Goal: Information Seeking & Learning: Learn about a topic

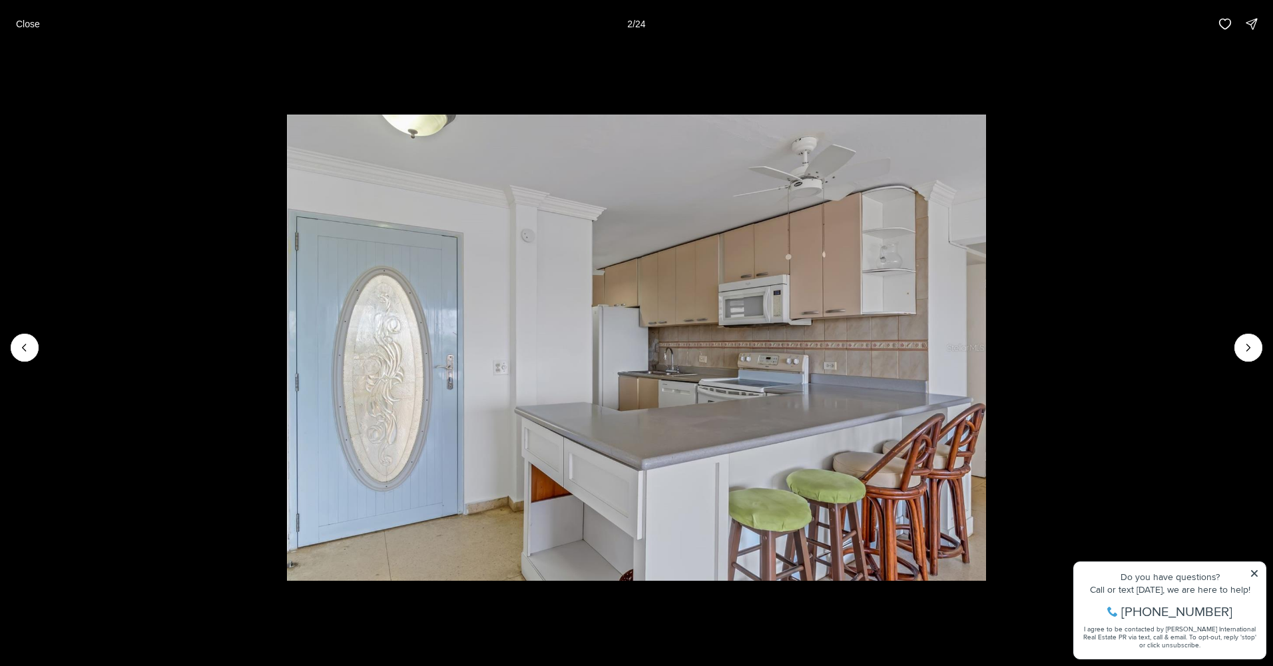
click at [1240, 347] on button "Next slide" at bounding box center [1248, 348] width 28 height 28
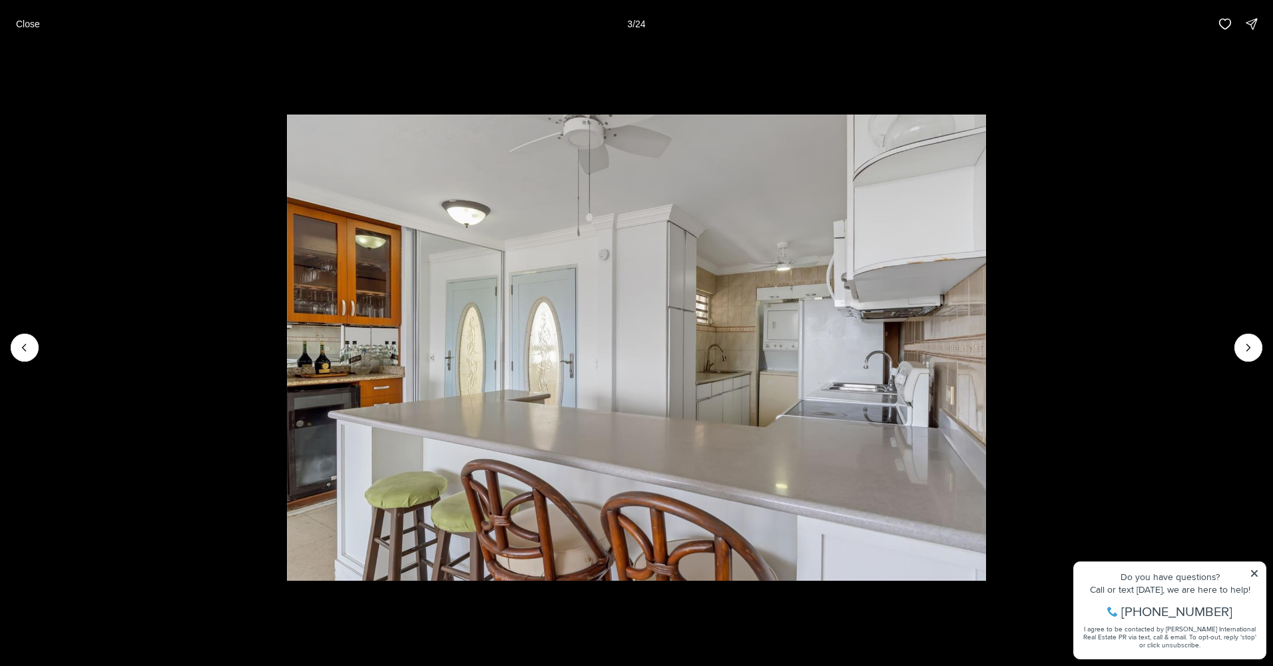
click at [1240, 347] on button "Next slide" at bounding box center [1248, 348] width 28 height 28
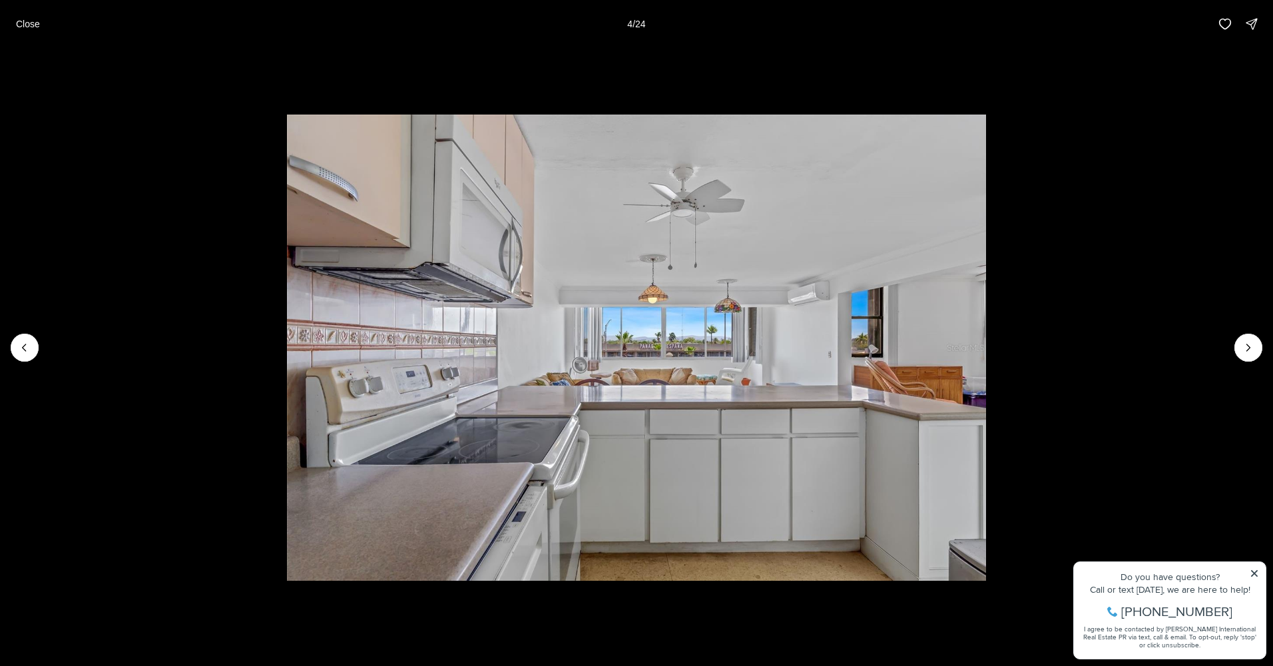
click at [1240, 347] on button "Next slide" at bounding box center [1248, 348] width 28 height 28
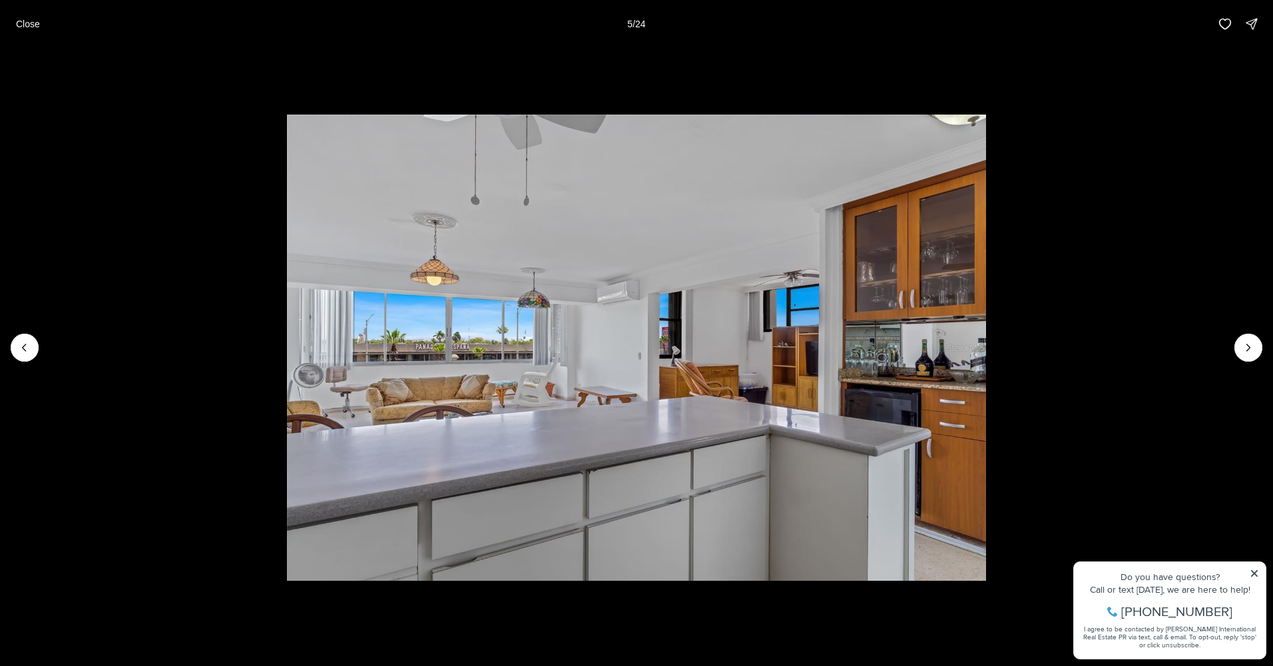
click at [1240, 347] on button "Next slide" at bounding box center [1248, 348] width 28 height 28
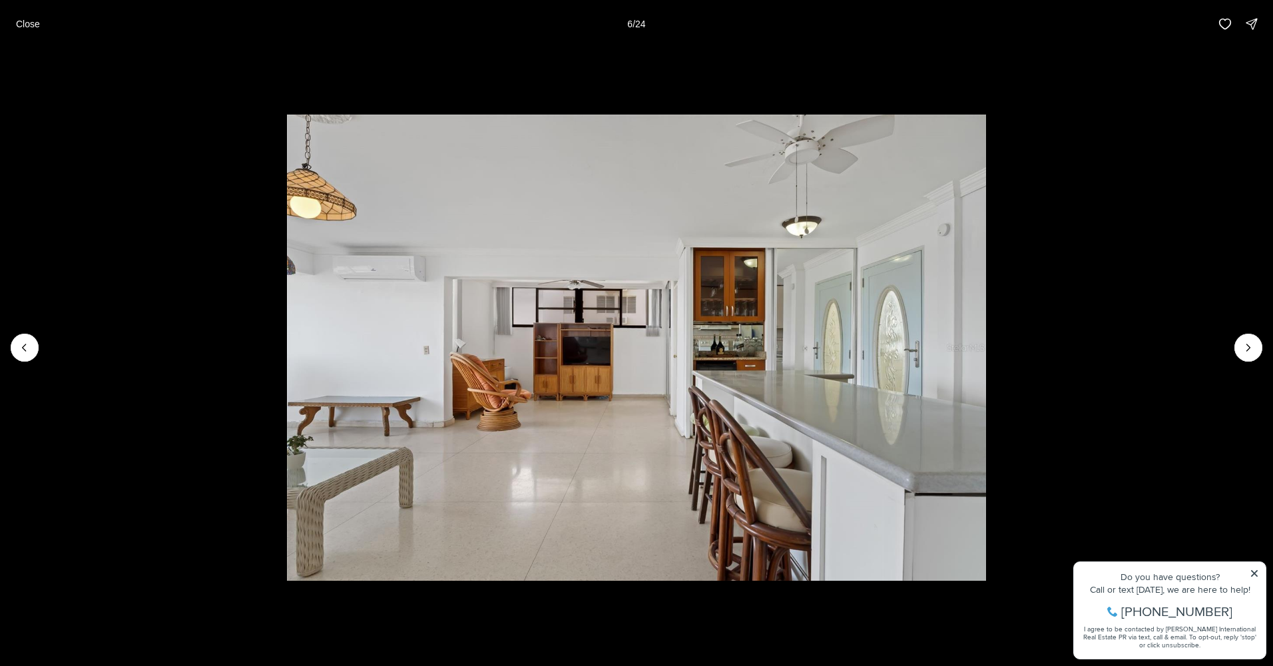
click at [1240, 347] on button "Next slide" at bounding box center [1248, 348] width 28 height 28
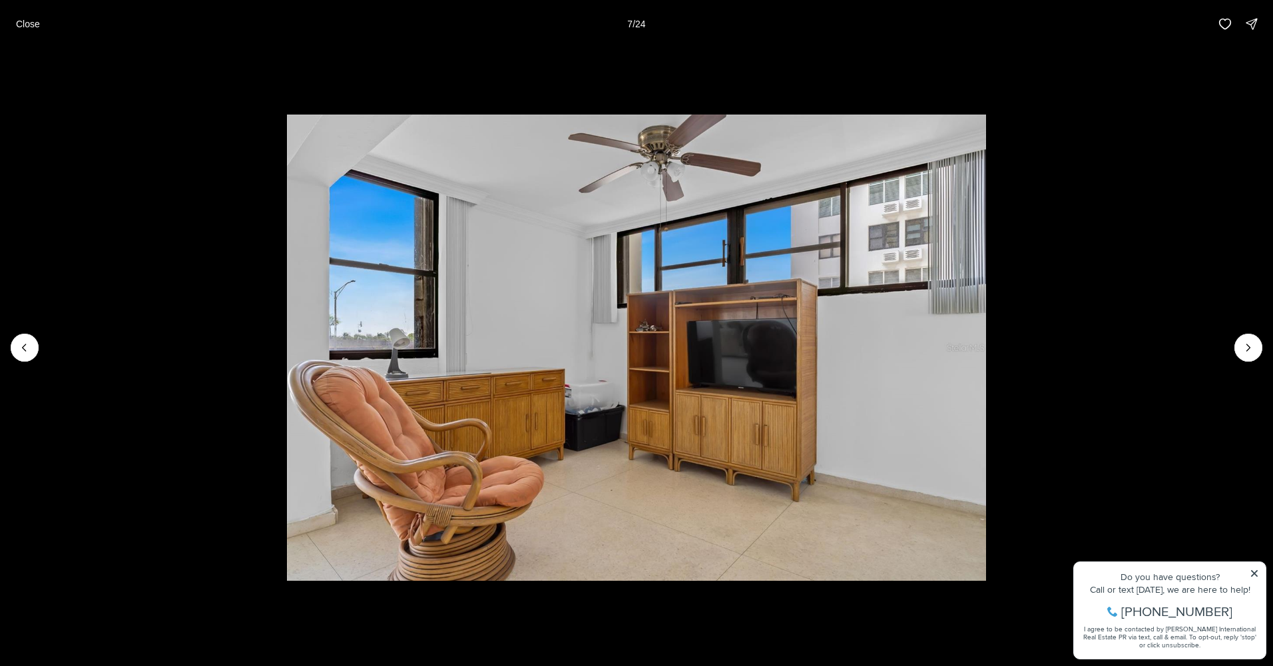
click at [1240, 347] on button "Next slide" at bounding box center [1248, 348] width 28 height 28
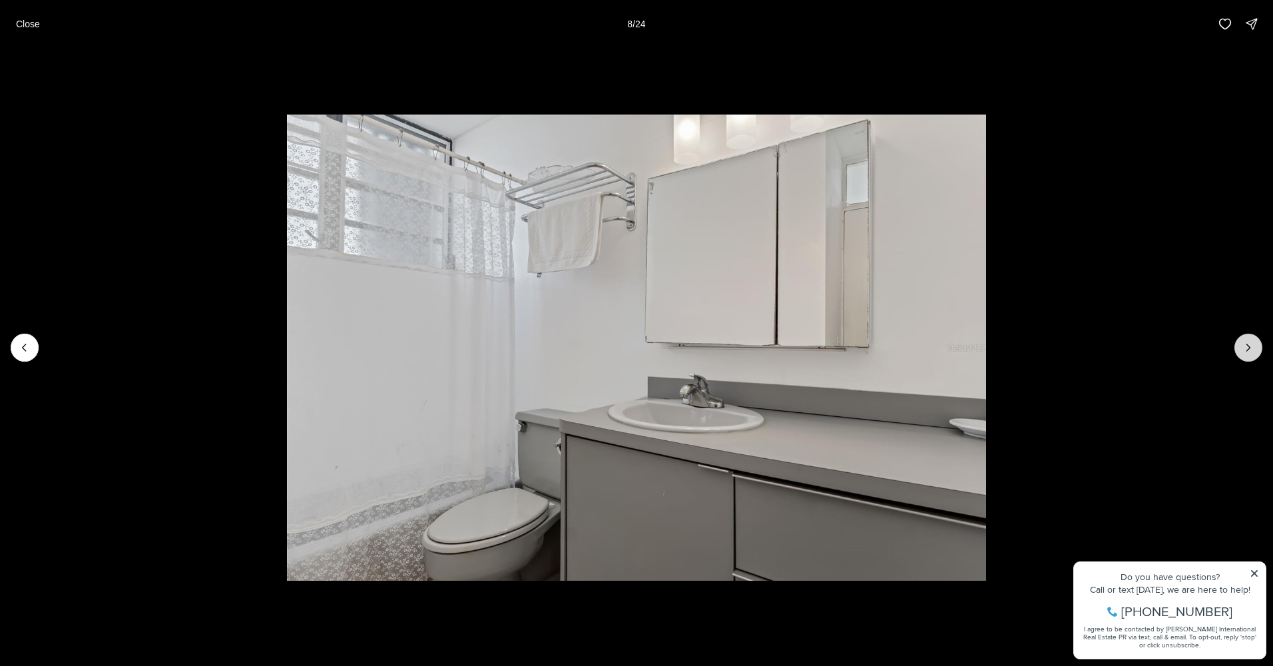
drag, startPoint x: 0, startPoint y: 0, endPoint x: 1240, endPoint y: 347, distance: 1288.0
click at [1240, 347] on button "Next slide" at bounding box center [1248, 348] width 28 height 28
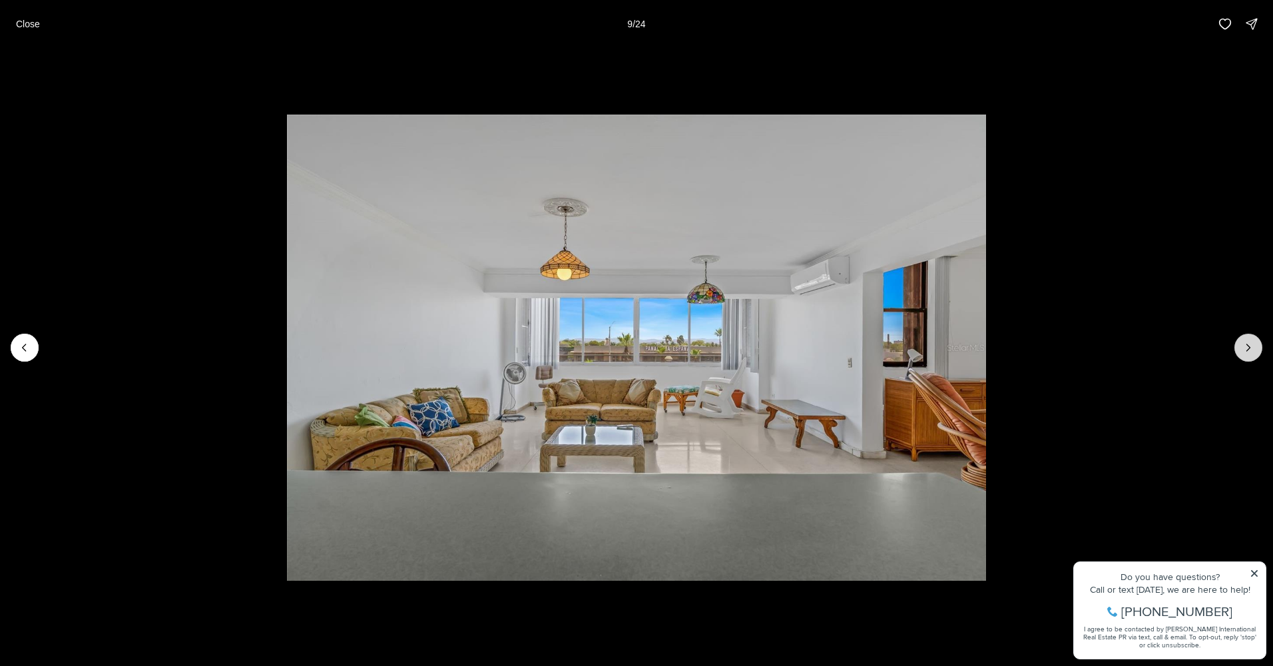
click at [1240, 347] on button "Next slide" at bounding box center [1248, 348] width 28 height 28
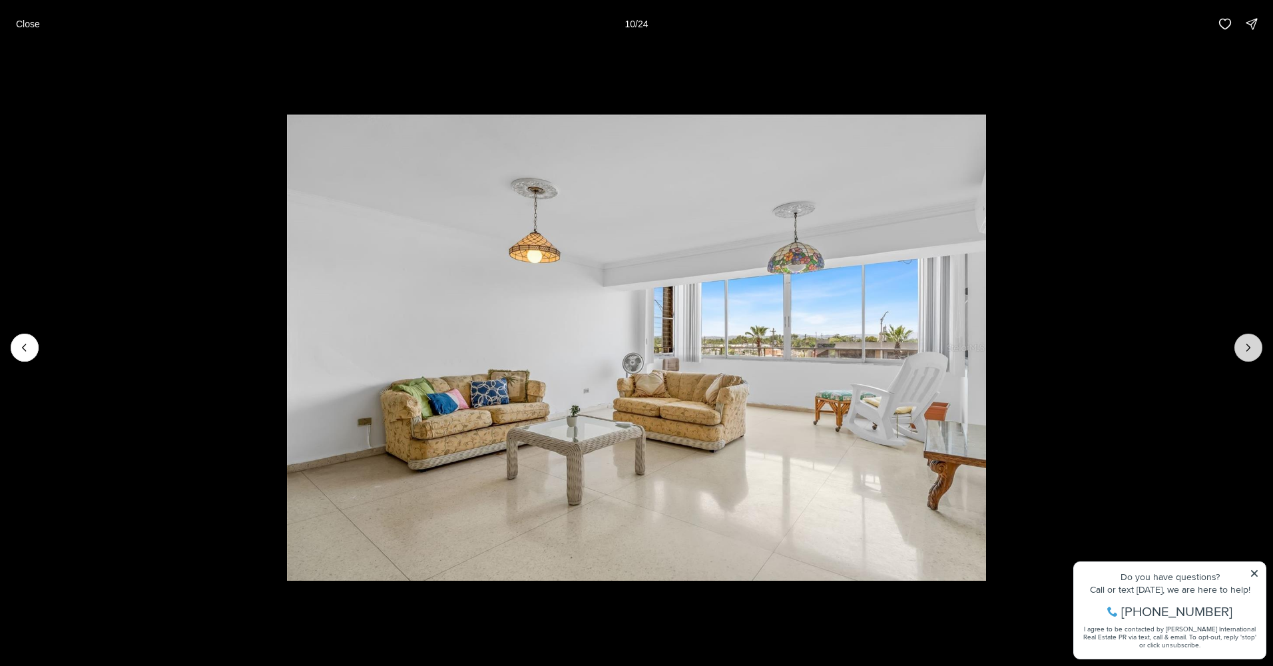
click at [1240, 347] on button "Next slide" at bounding box center [1248, 348] width 28 height 28
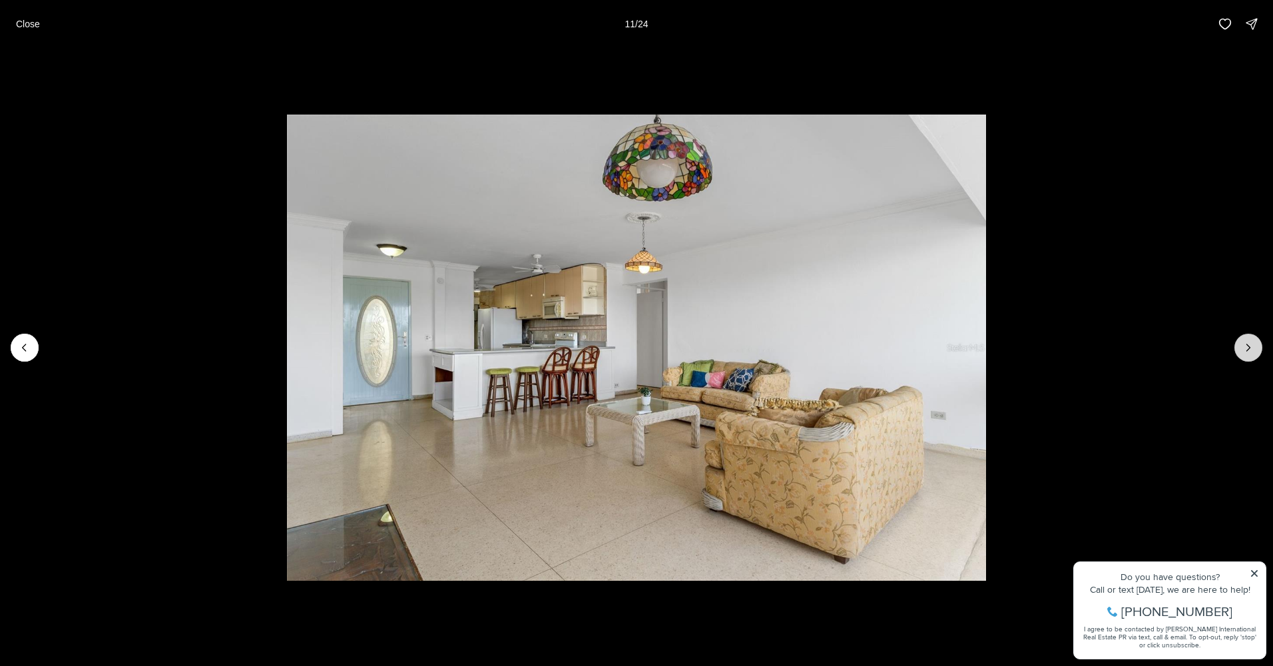
click at [1240, 347] on button "Next slide" at bounding box center [1248, 348] width 28 height 28
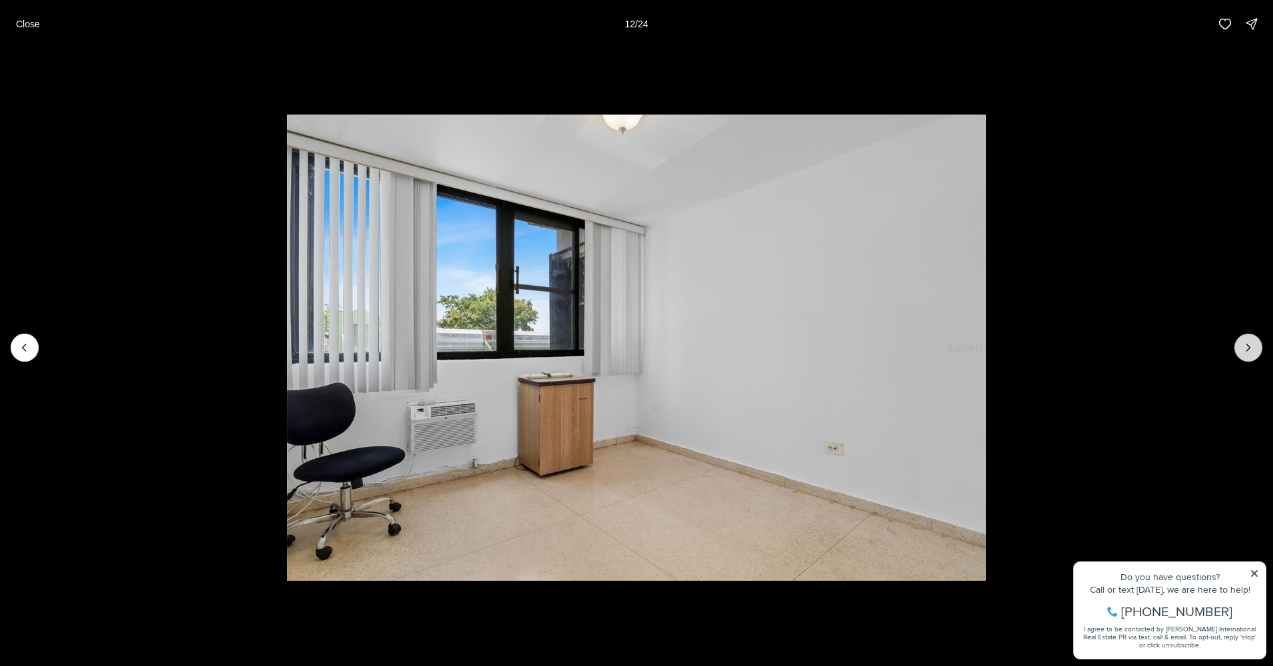
click at [1240, 347] on button "Next slide" at bounding box center [1248, 348] width 28 height 28
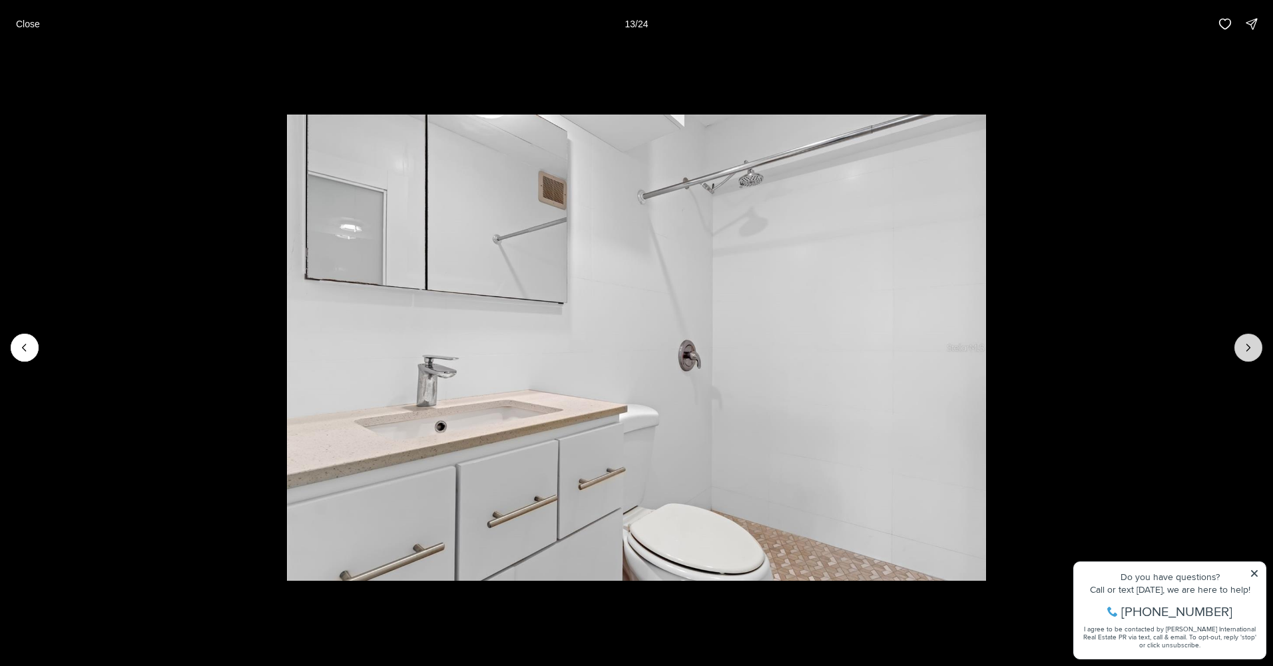
click at [1240, 347] on button "Next slide" at bounding box center [1248, 348] width 28 height 28
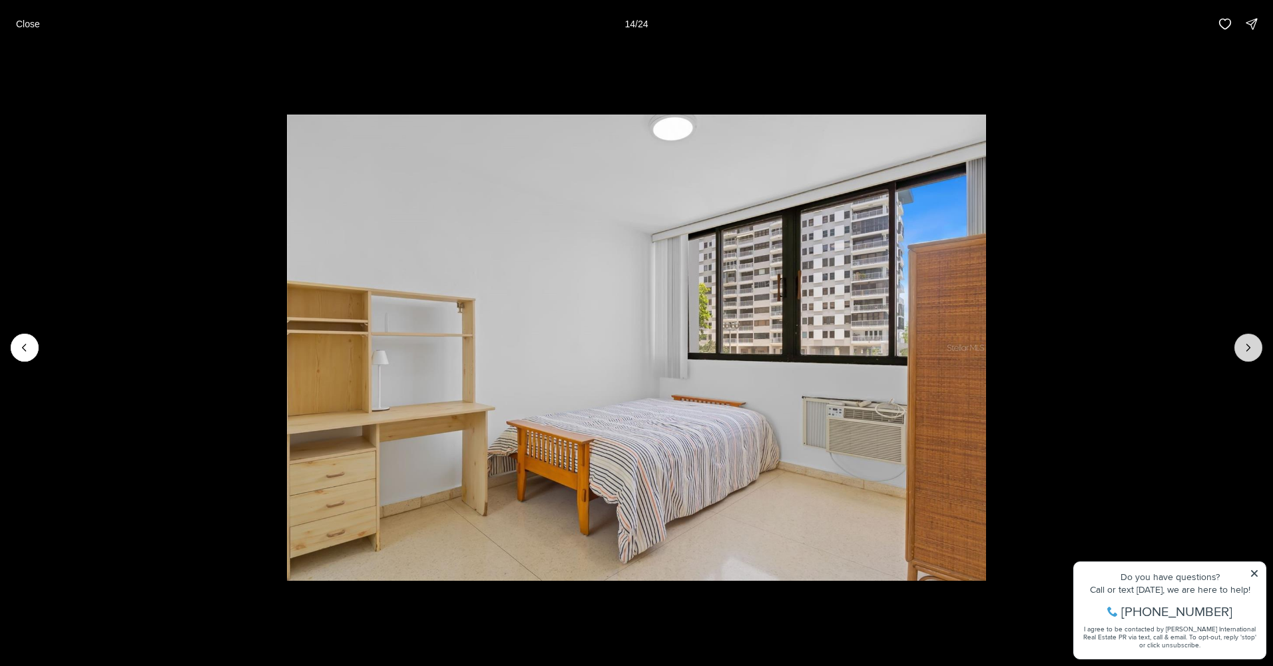
click at [1240, 347] on button "Next slide" at bounding box center [1248, 348] width 28 height 28
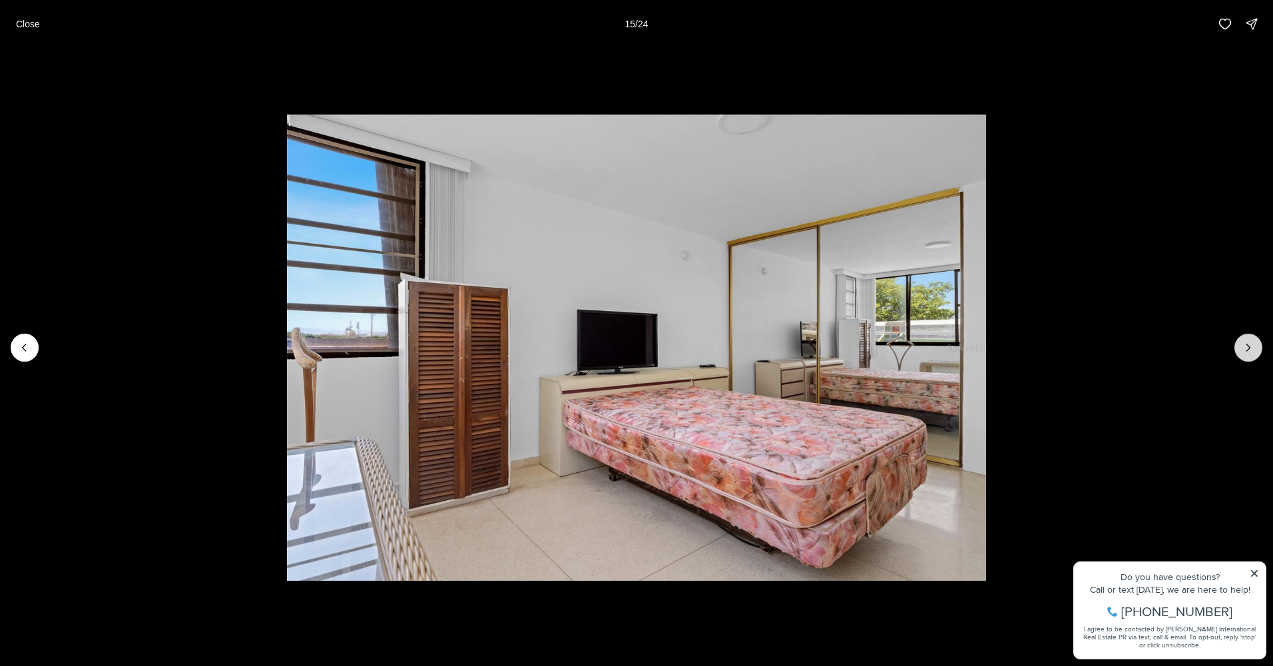
click at [1240, 347] on button "Next slide" at bounding box center [1248, 348] width 28 height 28
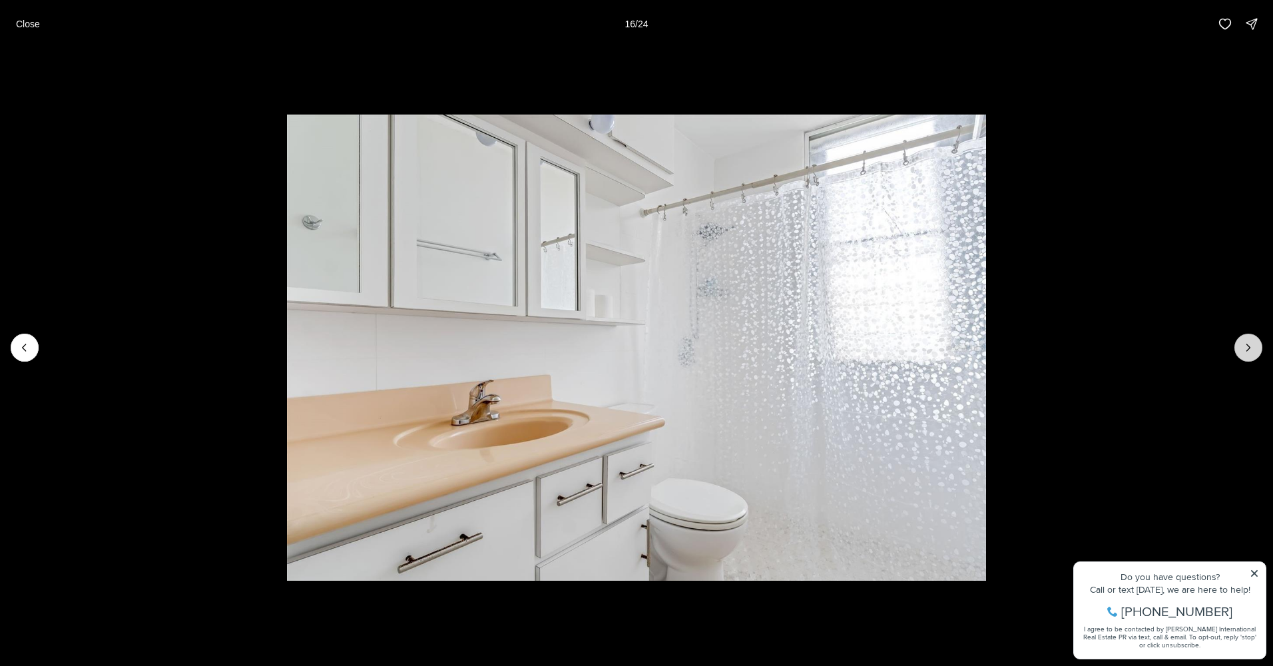
click at [1240, 347] on button "Next slide" at bounding box center [1248, 348] width 28 height 28
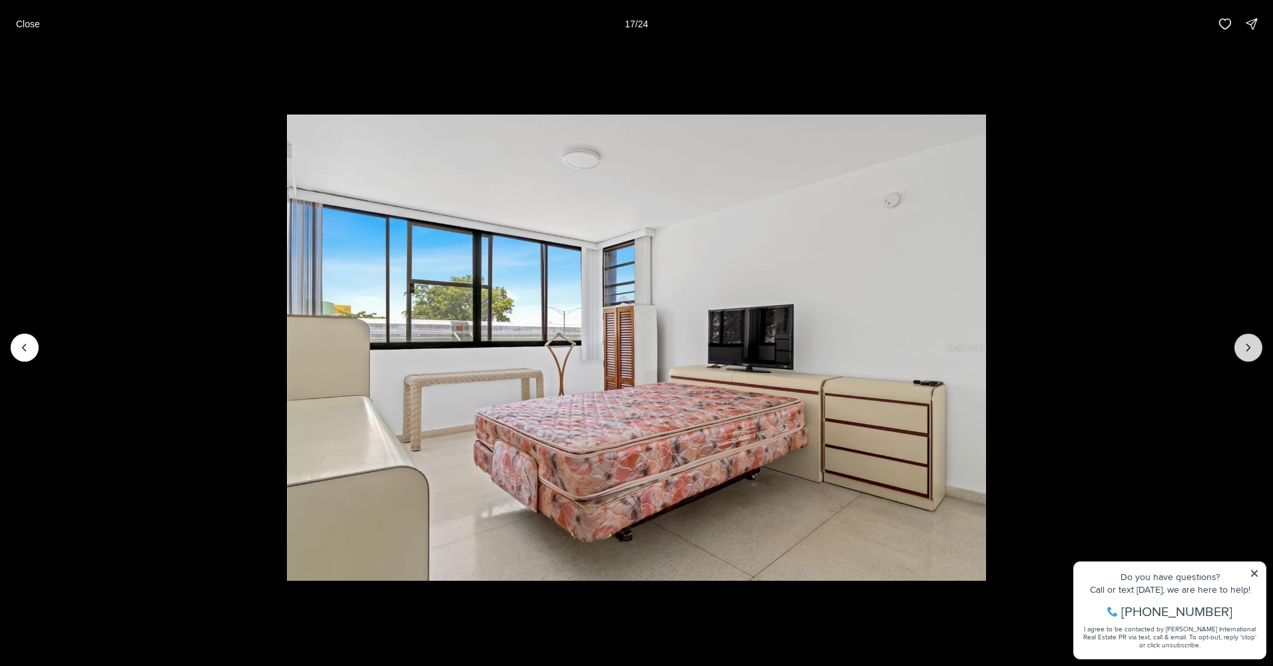
click at [1240, 347] on button "Next slide" at bounding box center [1248, 348] width 28 height 28
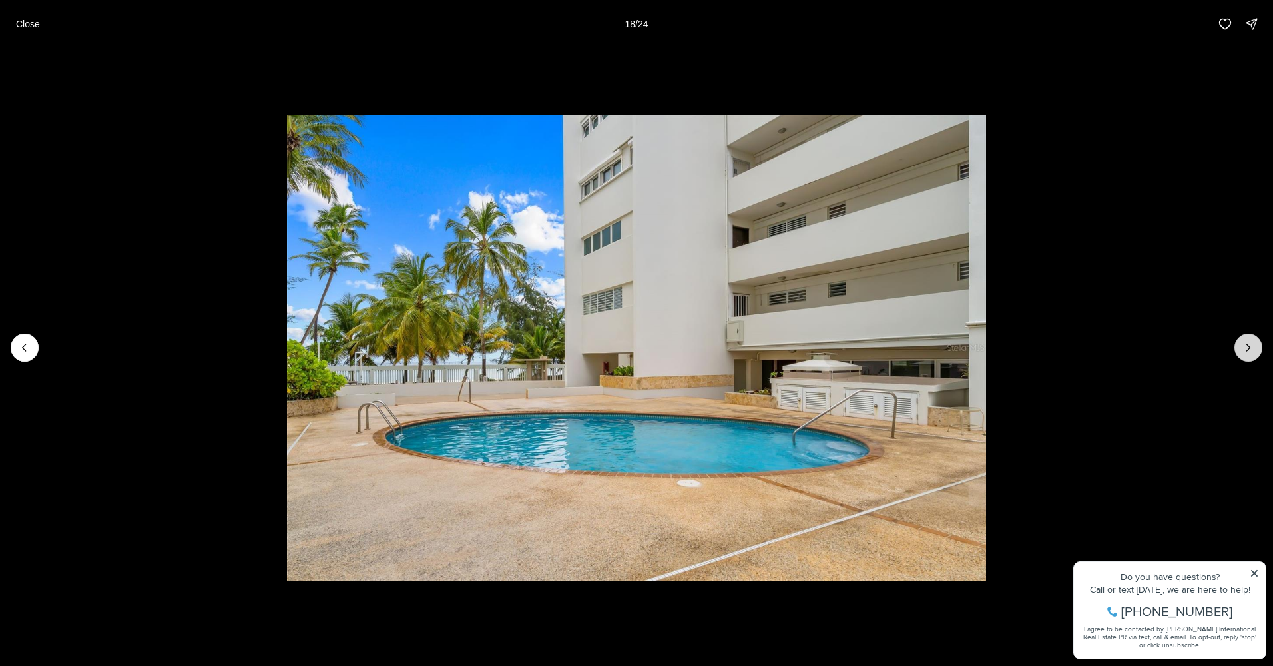
click at [1240, 347] on button "Next slide" at bounding box center [1248, 348] width 28 height 28
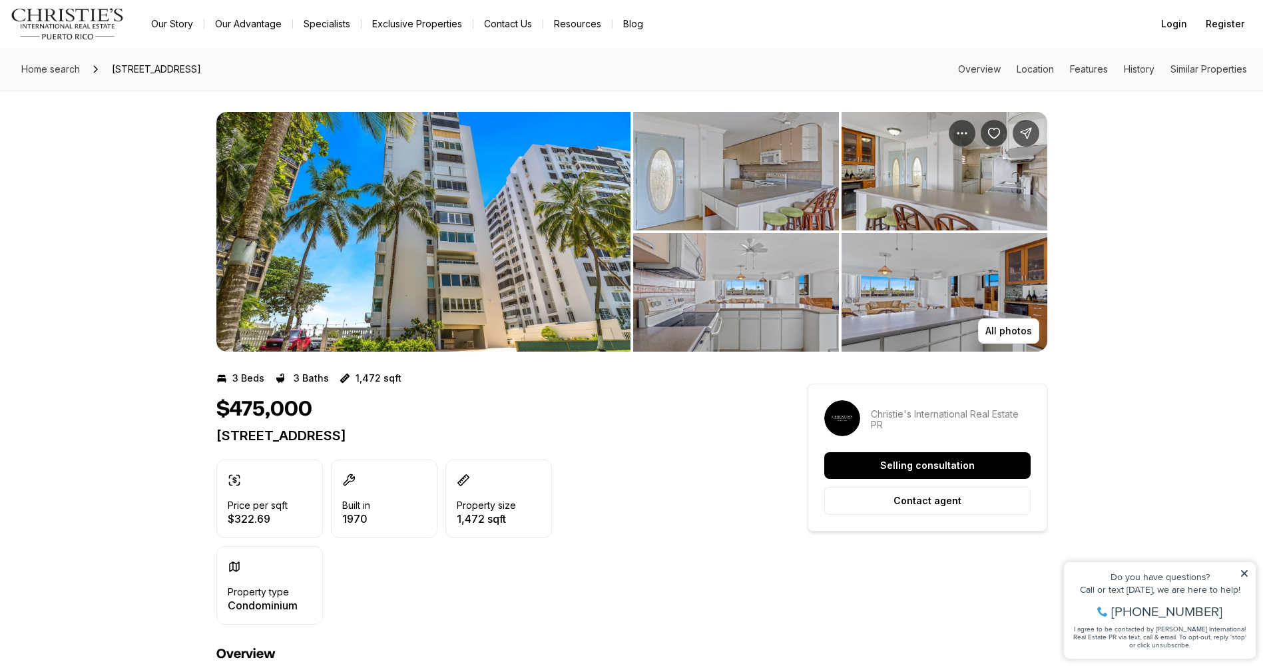
click at [95, 11] on img "Main navigation" at bounding box center [68, 24] width 114 height 32
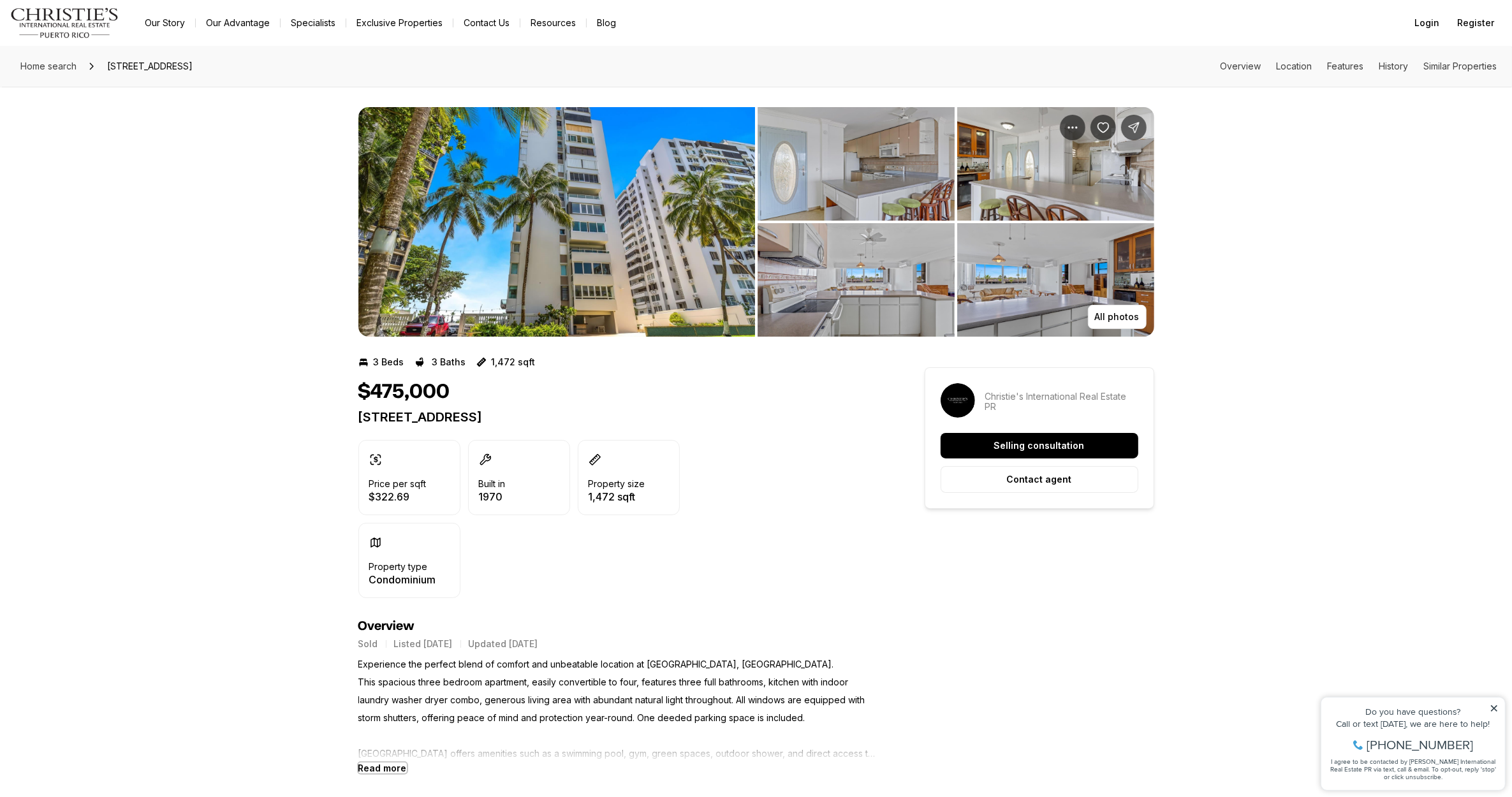
click at [384, 637] on b "Read more" at bounding box center [382, 767] width 49 height 11
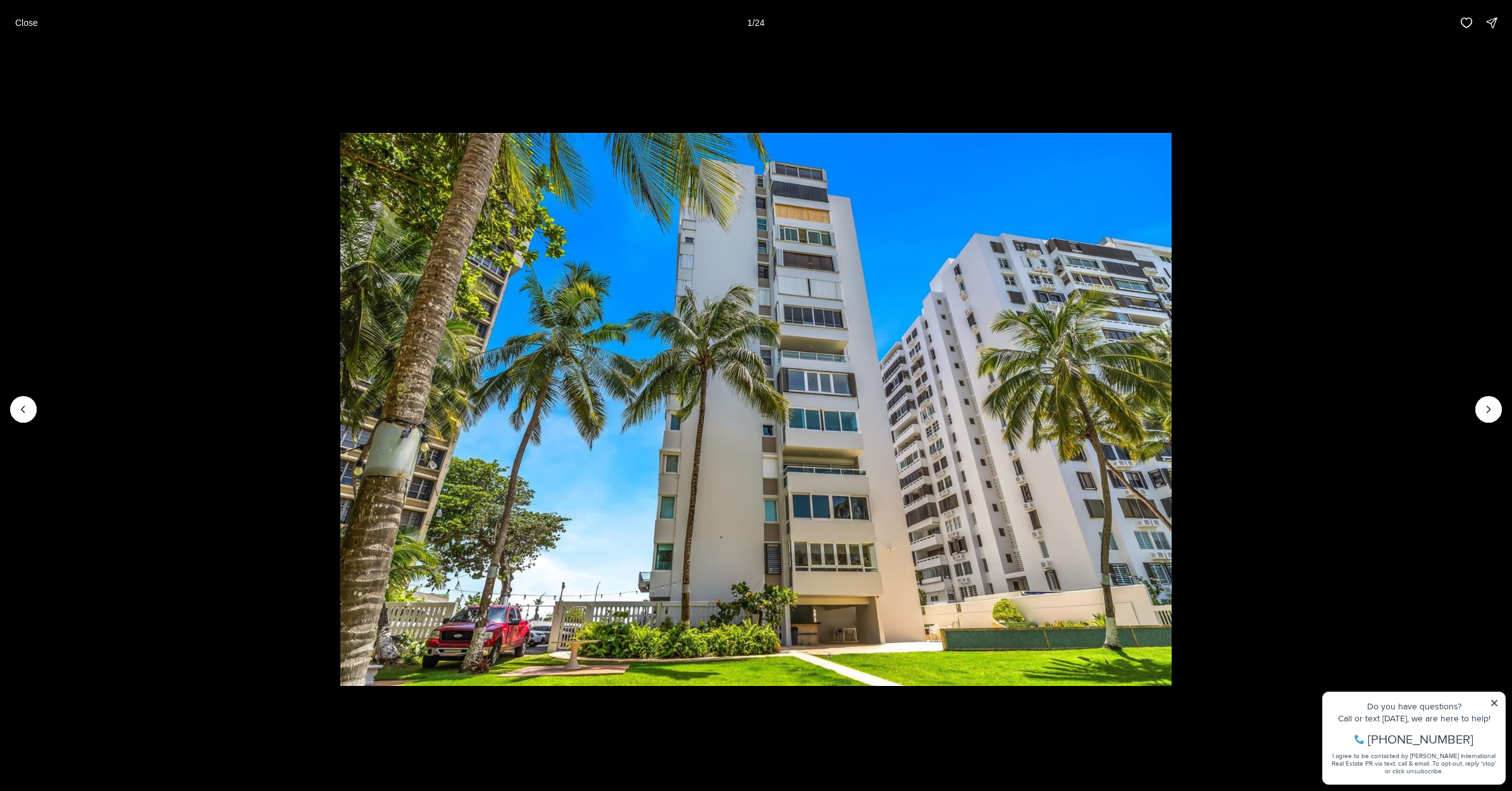
click at [1491, 412] on icon "Next slide" at bounding box center [1488, 409] width 12 height 12
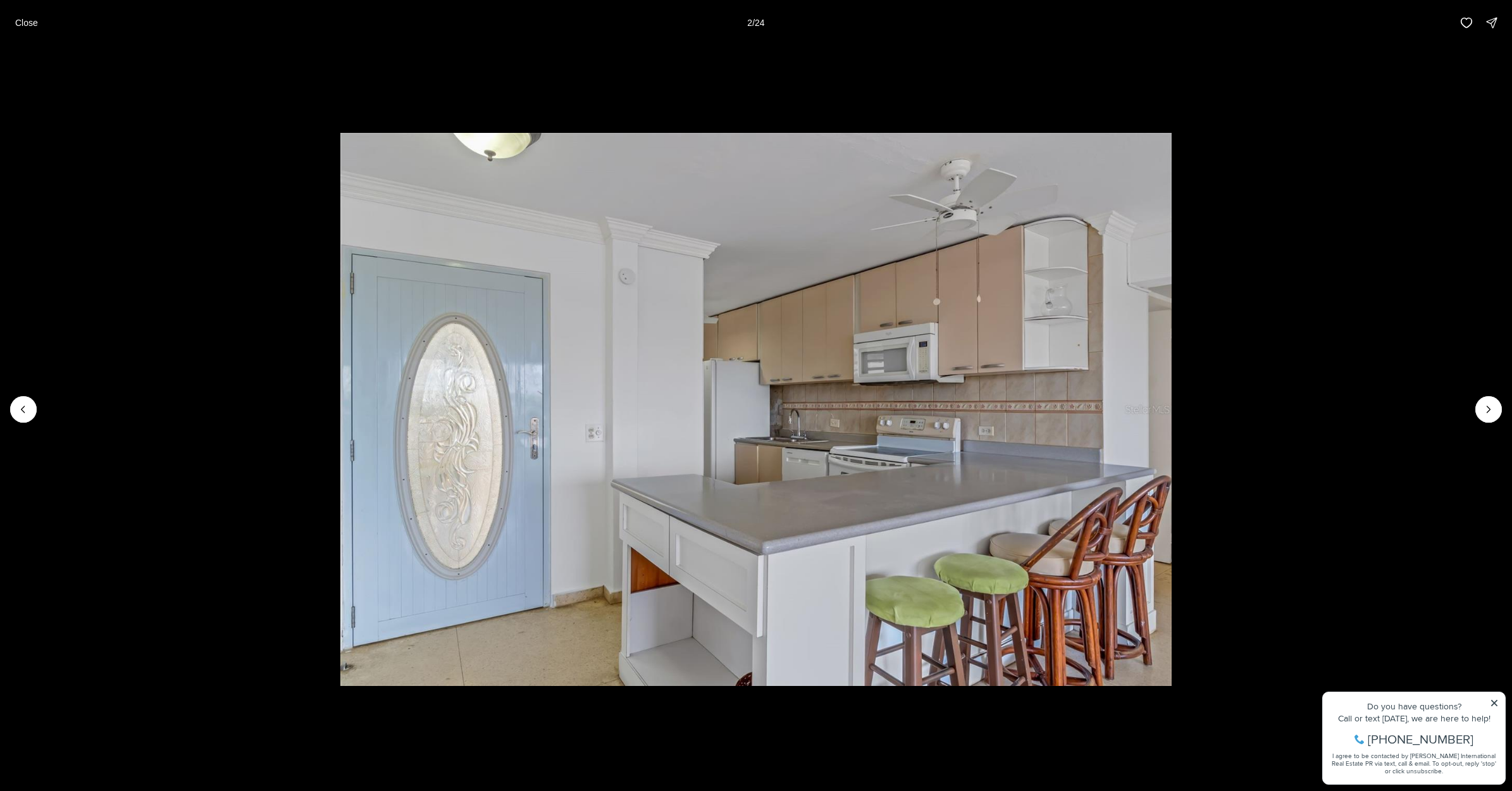
click at [1491, 412] on icon "Next slide" at bounding box center [1488, 409] width 12 height 12
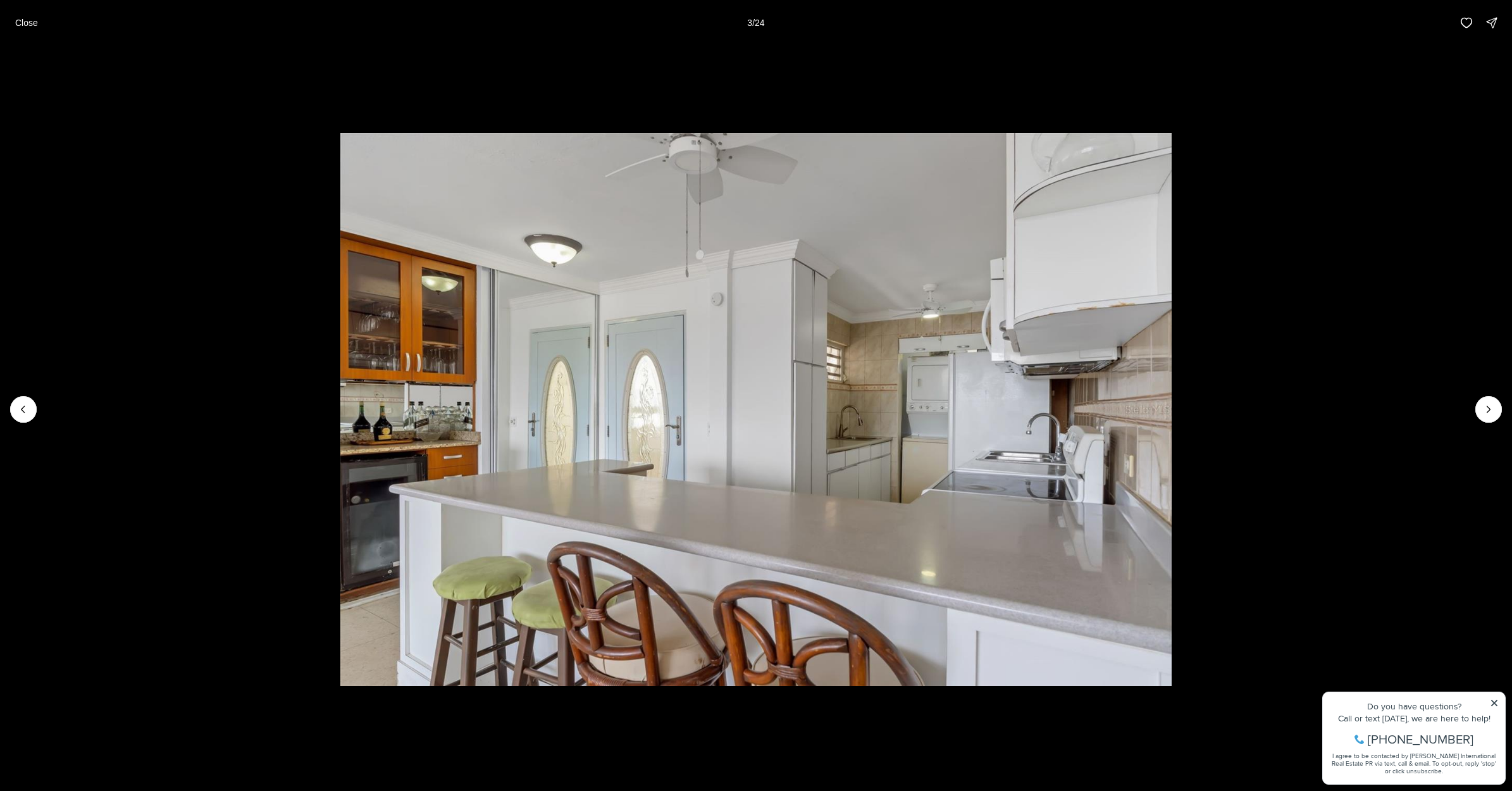
click at [1491, 412] on icon "Next slide" at bounding box center [1488, 409] width 12 height 12
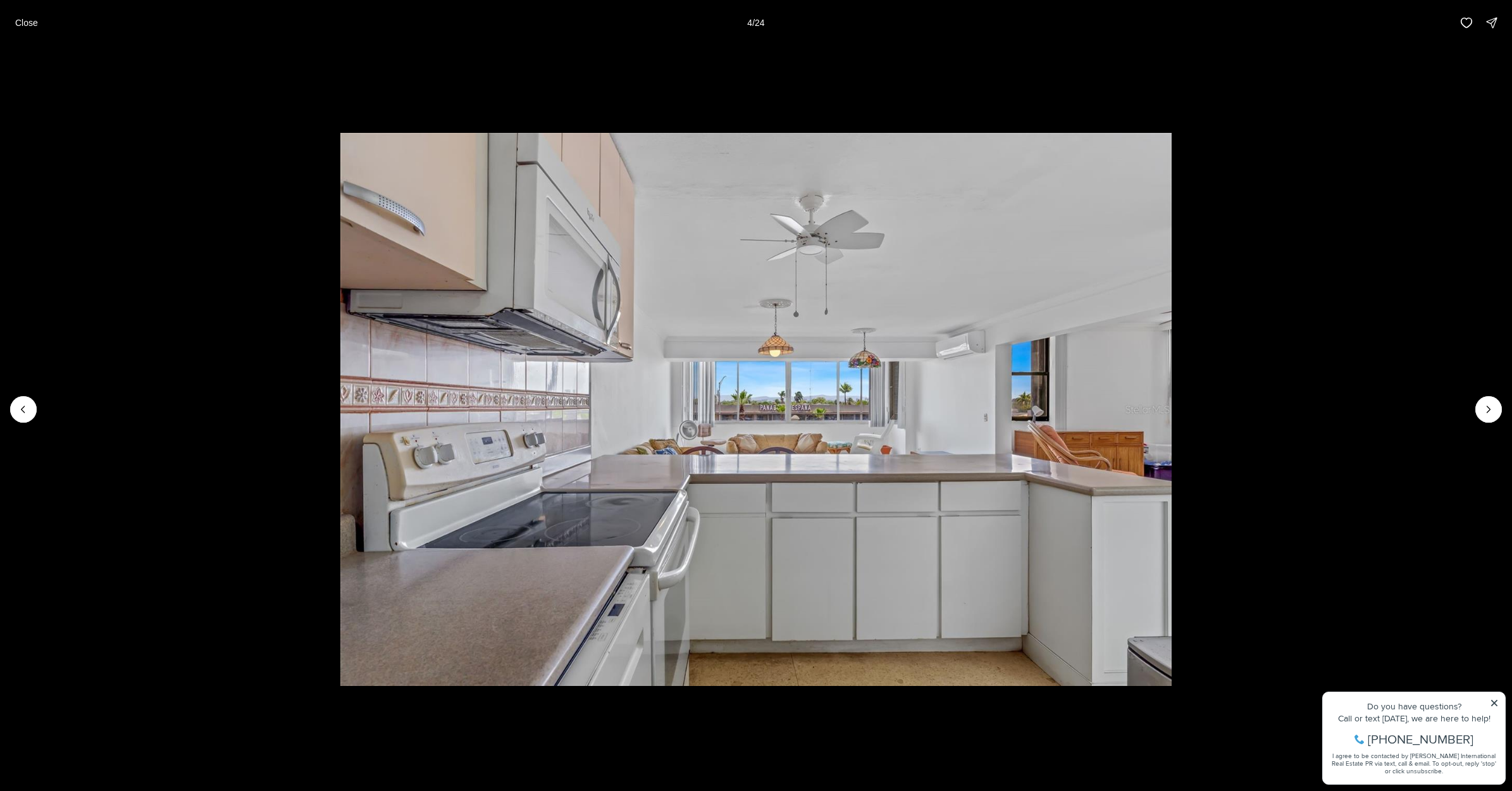
click at [1491, 412] on icon "Next slide" at bounding box center [1488, 409] width 12 height 12
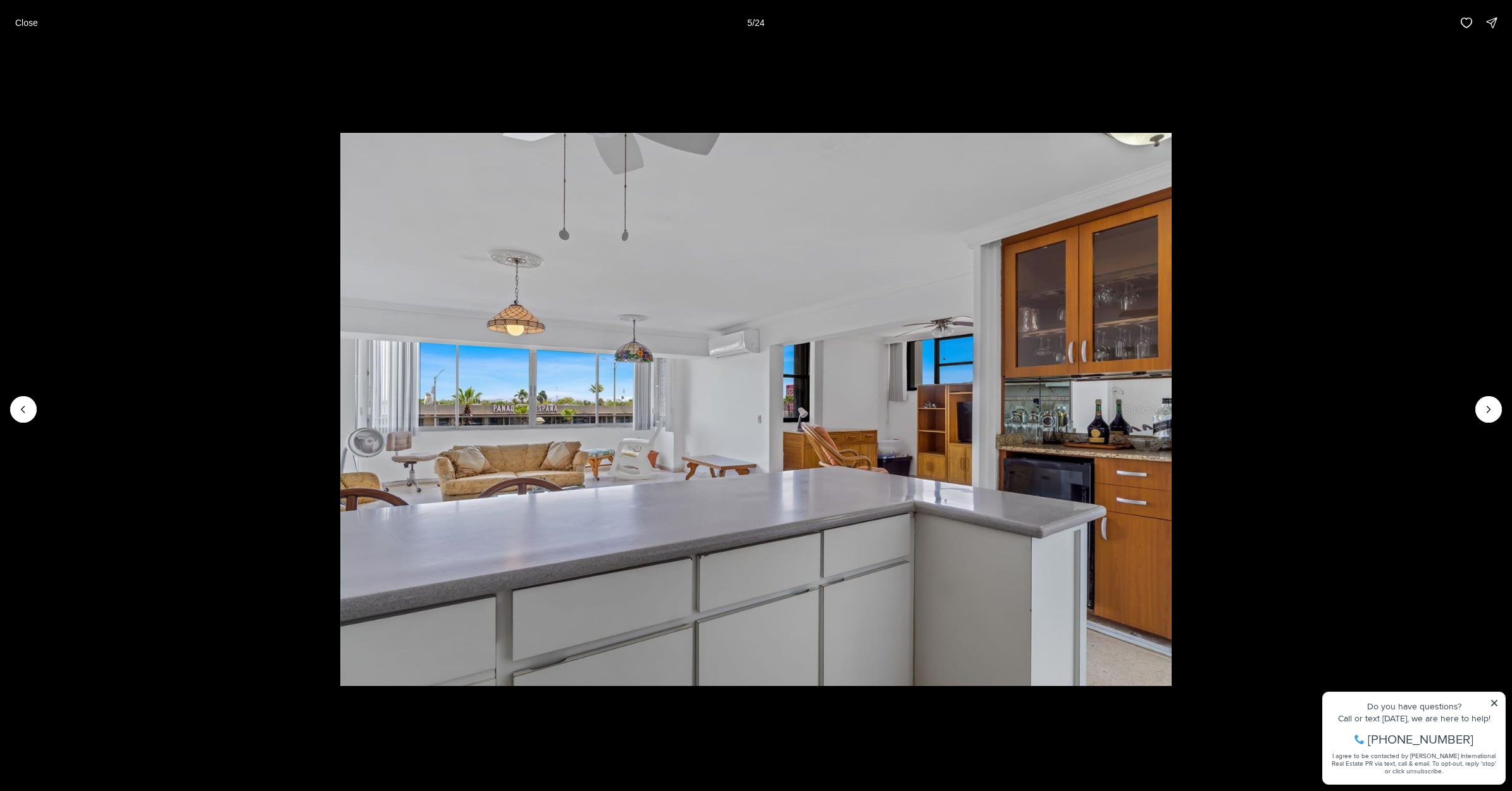
click at [1491, 412] on icon "Next slide" at bounding box center [1488, 409] width 12 height 12
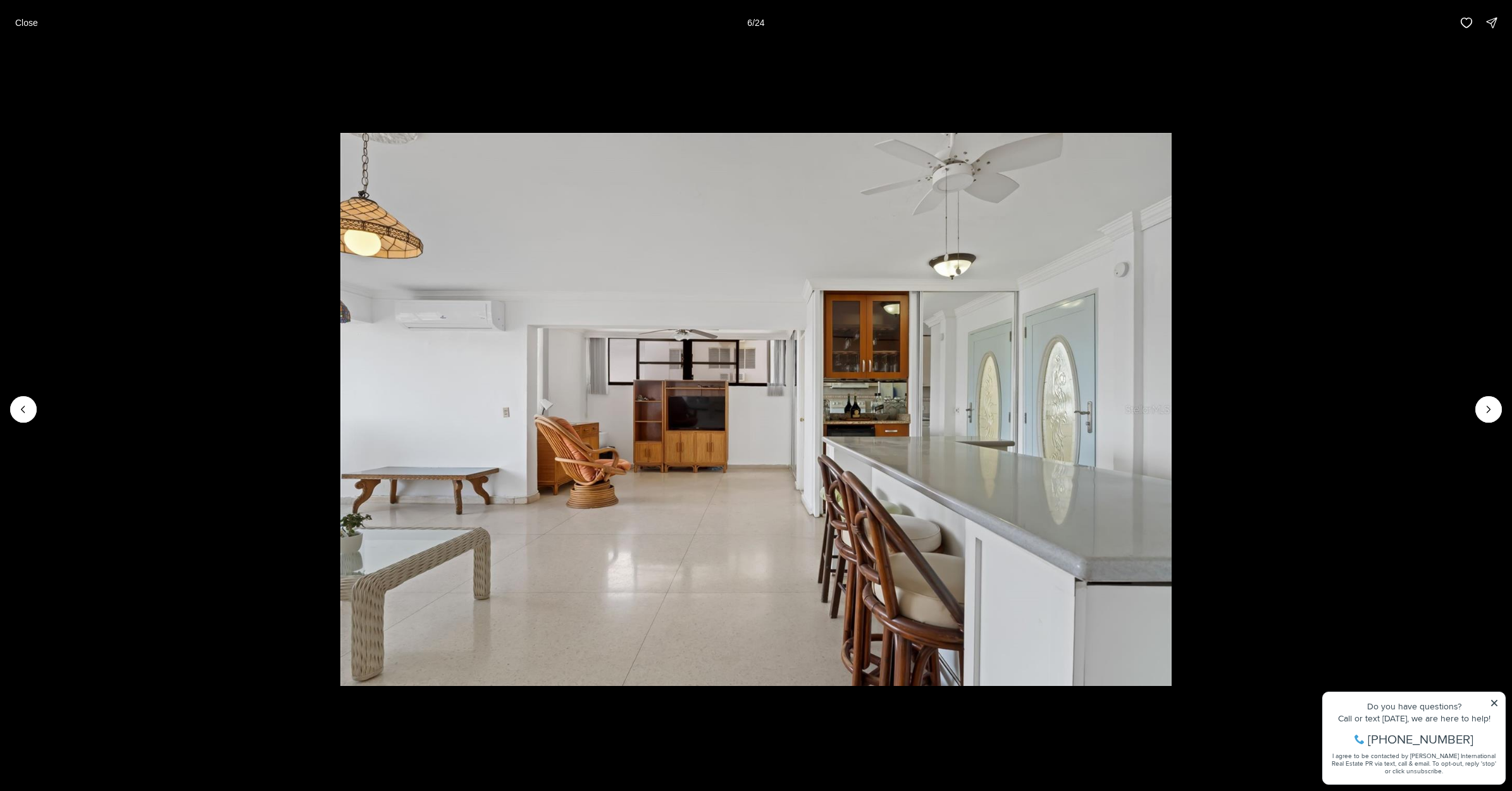
click at [1491, 412] on icon "Next slide" at bounding box center [1488, 409] width 12 height 12
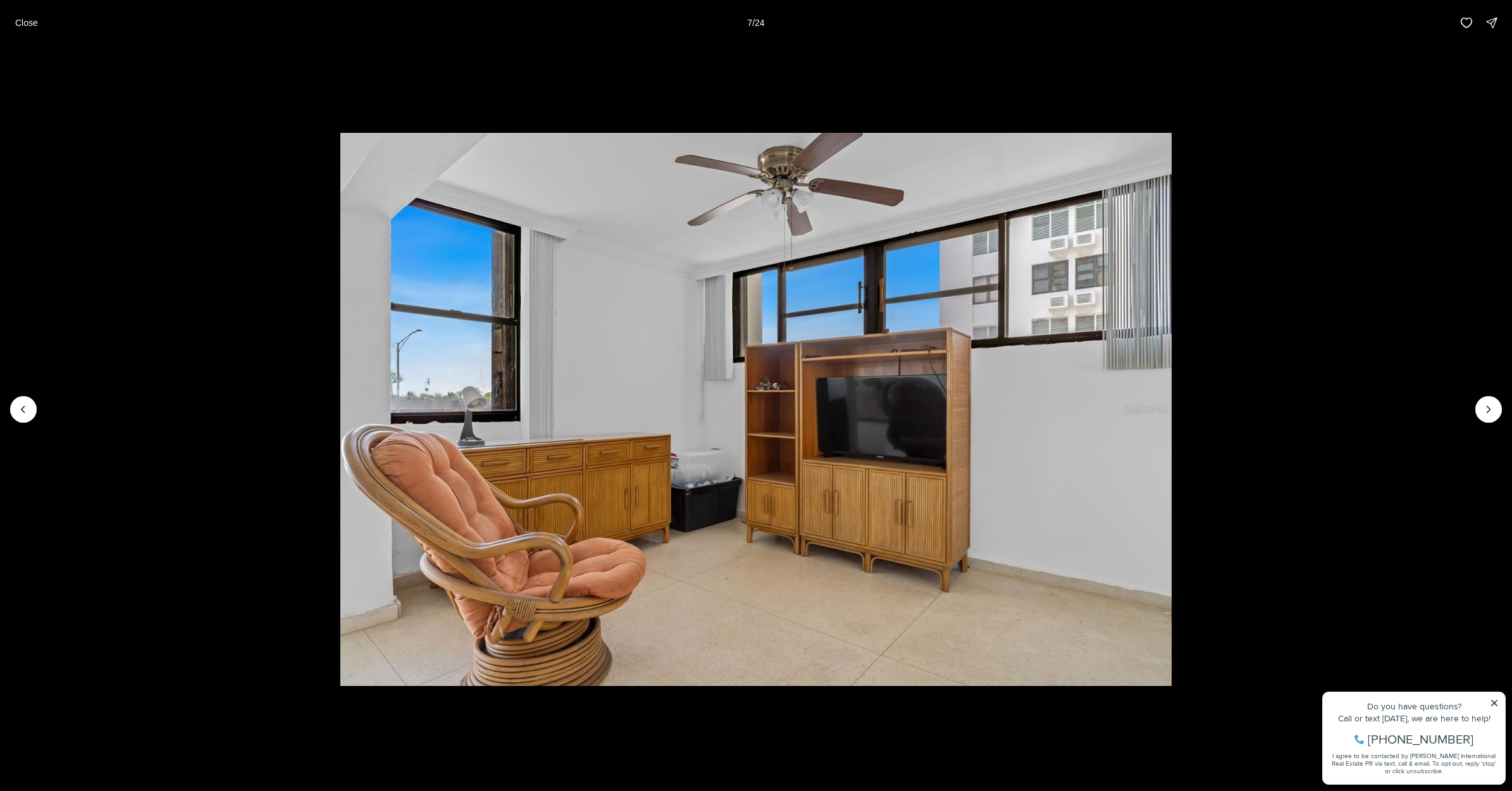
click at [1491, 412] on icon "Next slide" at bounding box center [1488, 409] width 12 height 12
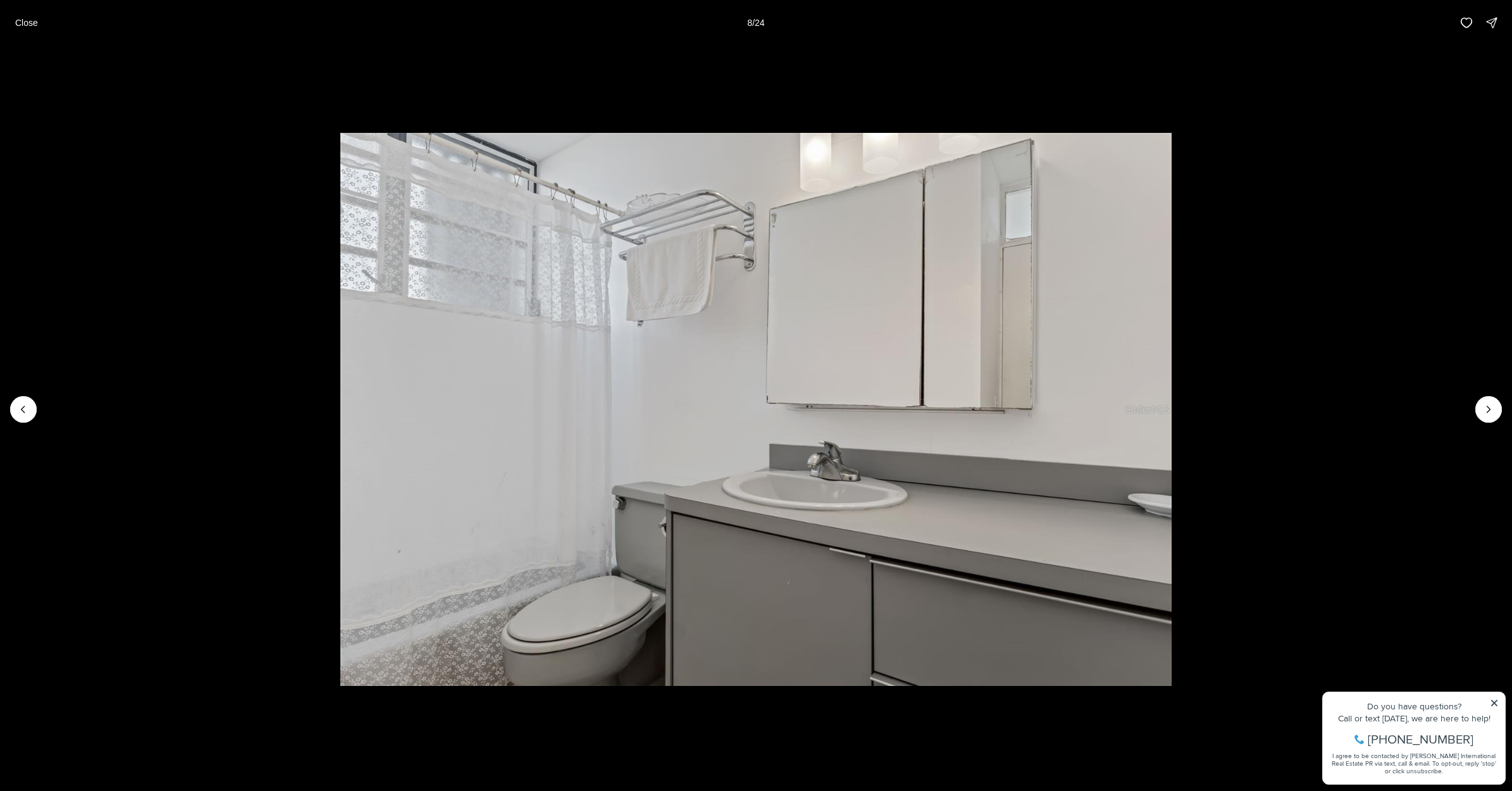
click at [1491, 412] on icon "Next slide" at bounding box center [1488, 409] width 12 height 12
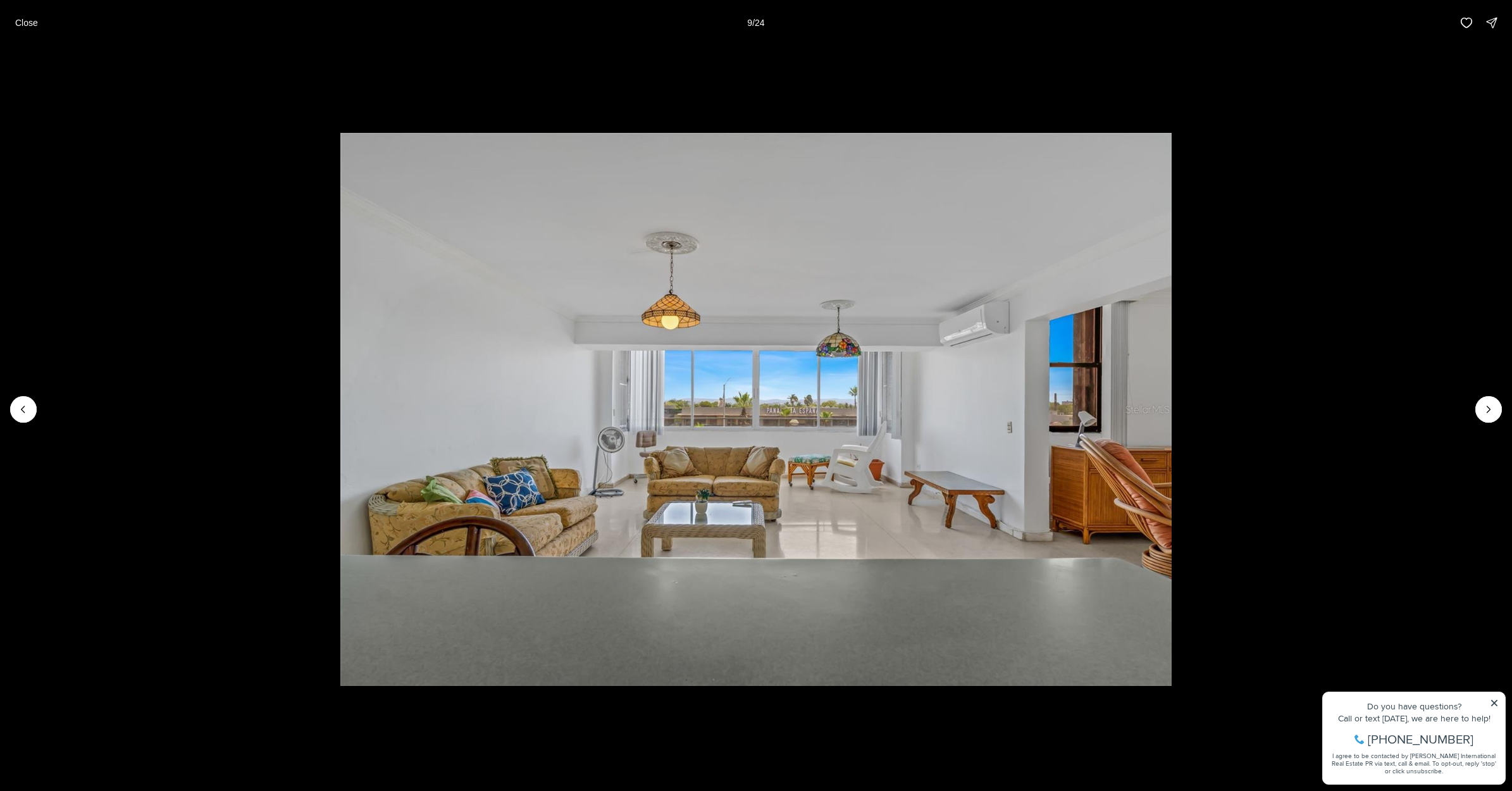
click at [1491, 412] on icon "Next slide" at bounding box center [1488, 409] width 12 height 12
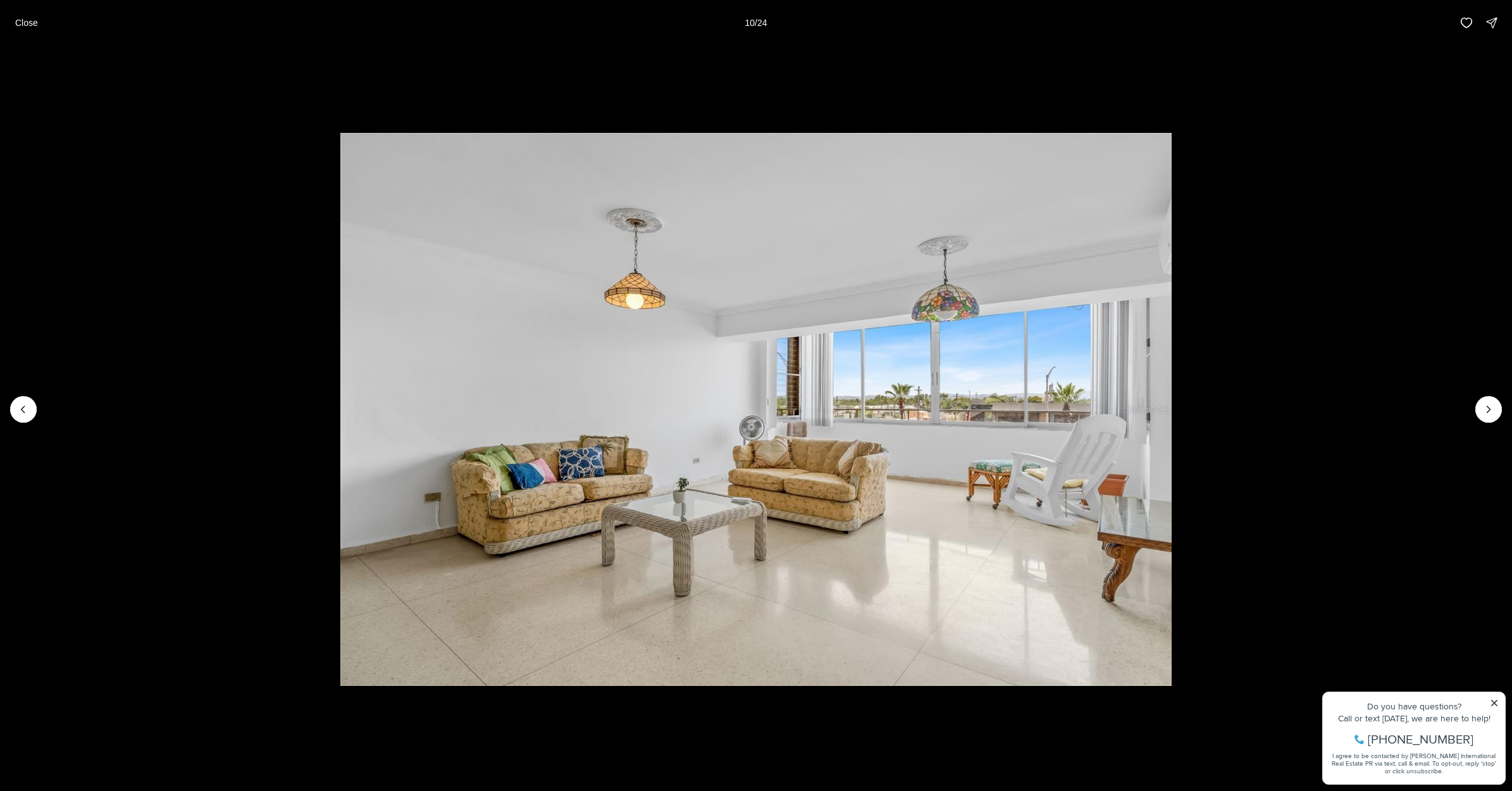
click at [1491, 412] on icon "Next slide" at bounding box center [1488, 409] width 12 height 12
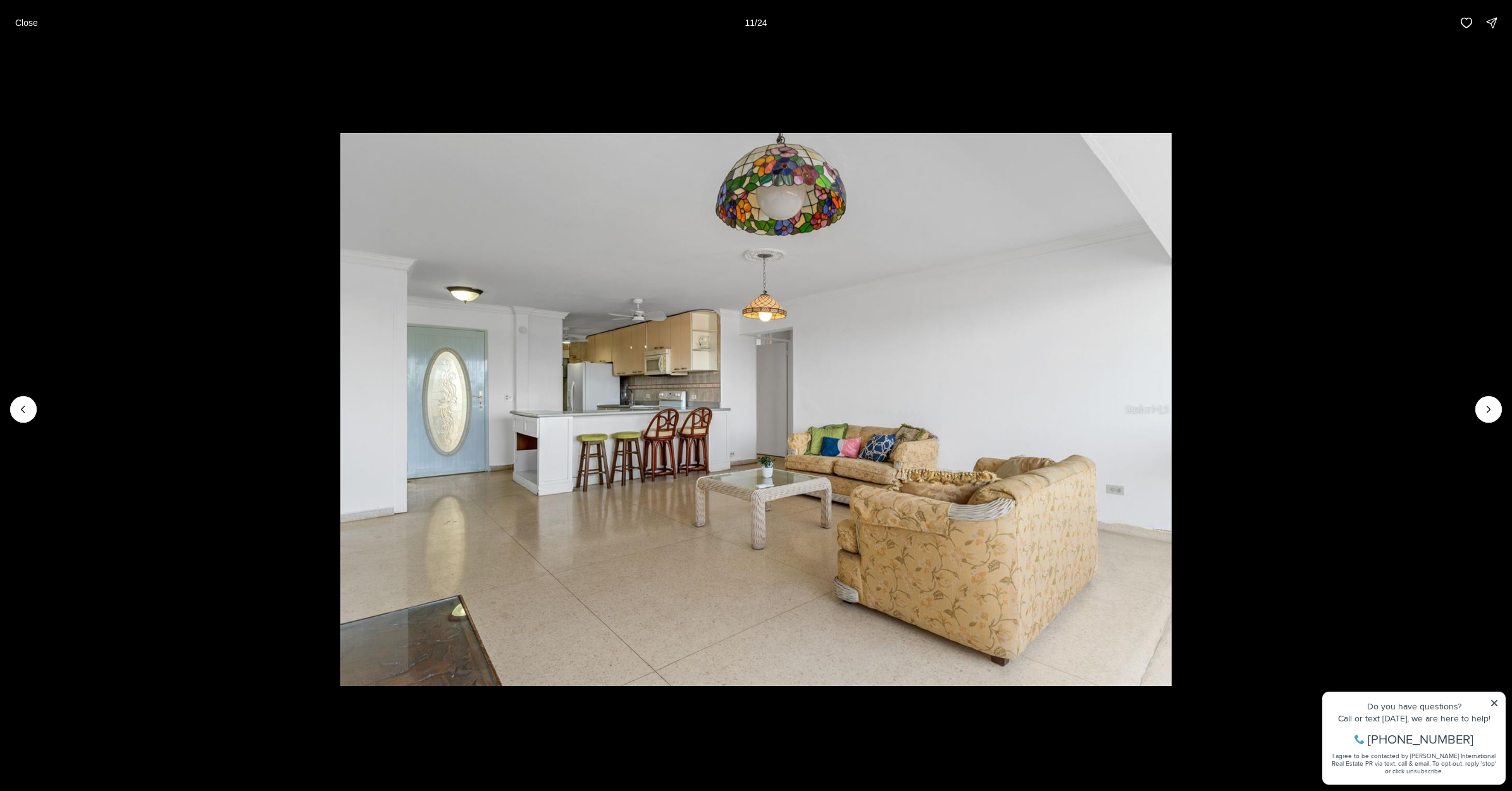
click at [1491, 412] on icon "Next slide" at bounding box center [1488, 409] width 12 height 12
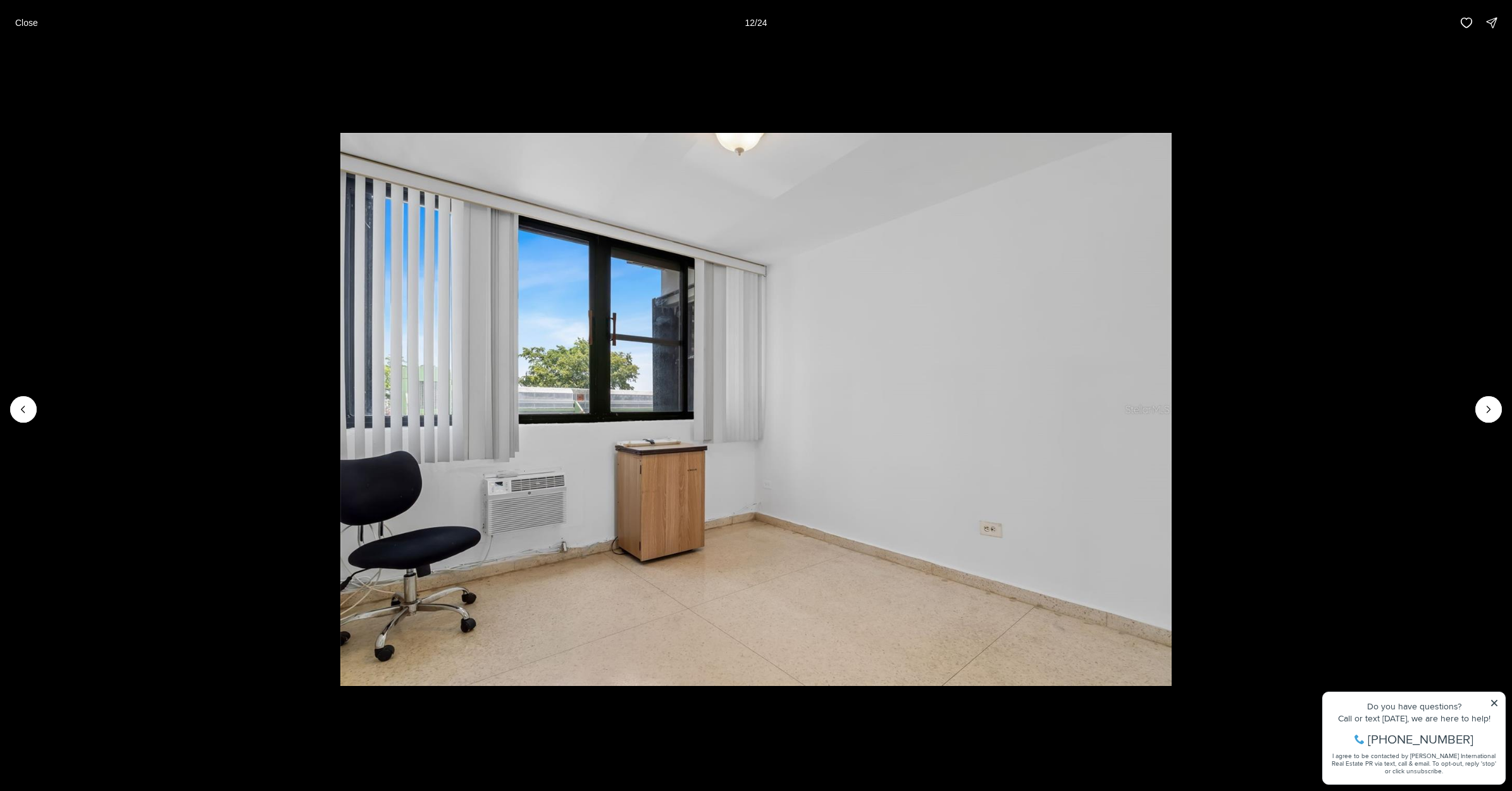
click at [1491, 412] on icon "Next slide" at bounding box center [1488, 409] width 12 height 12
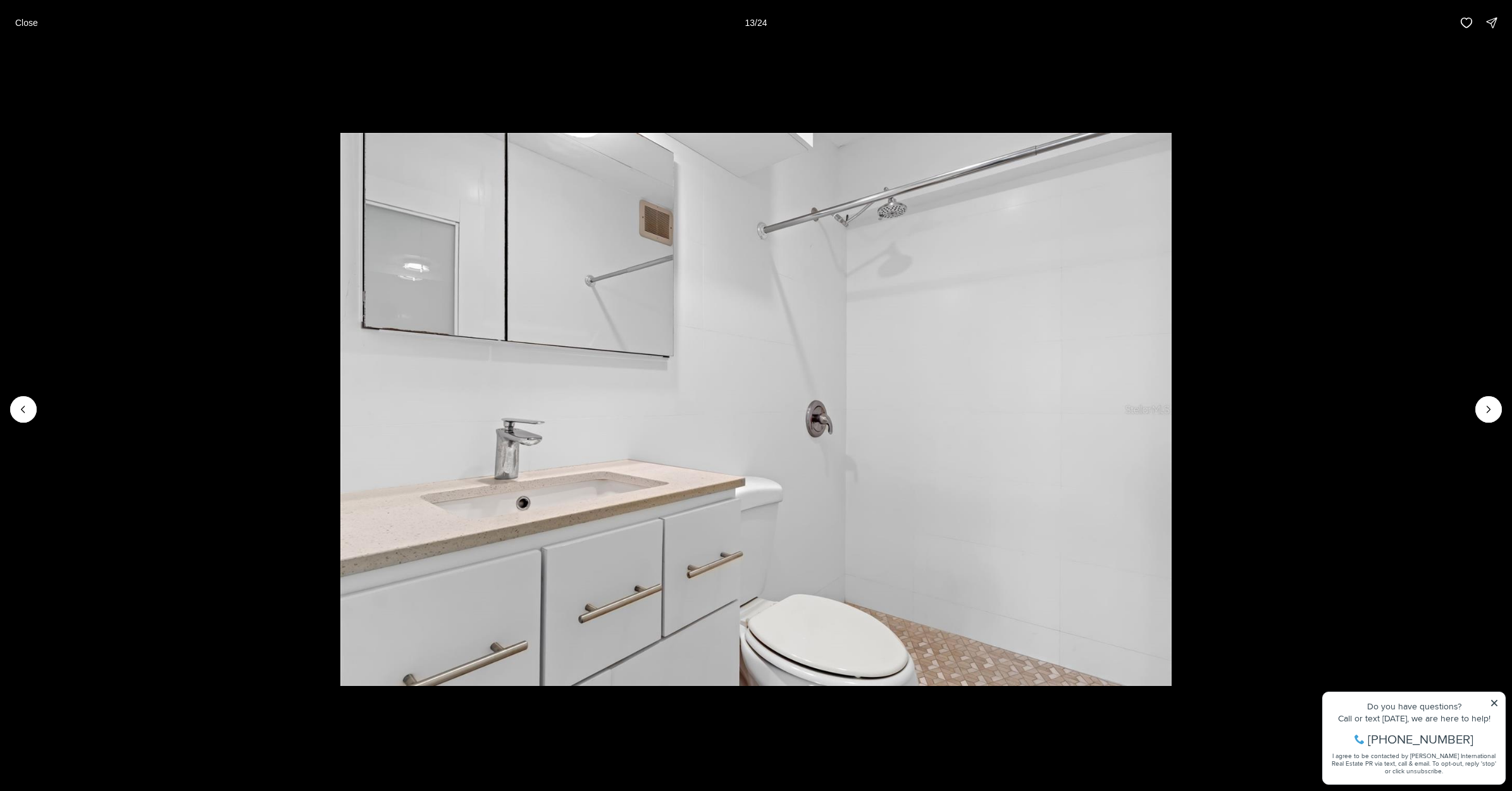
click at [1491, 412] on icon "Next slide" at bounding box center [1488, 409] width 12 height 12
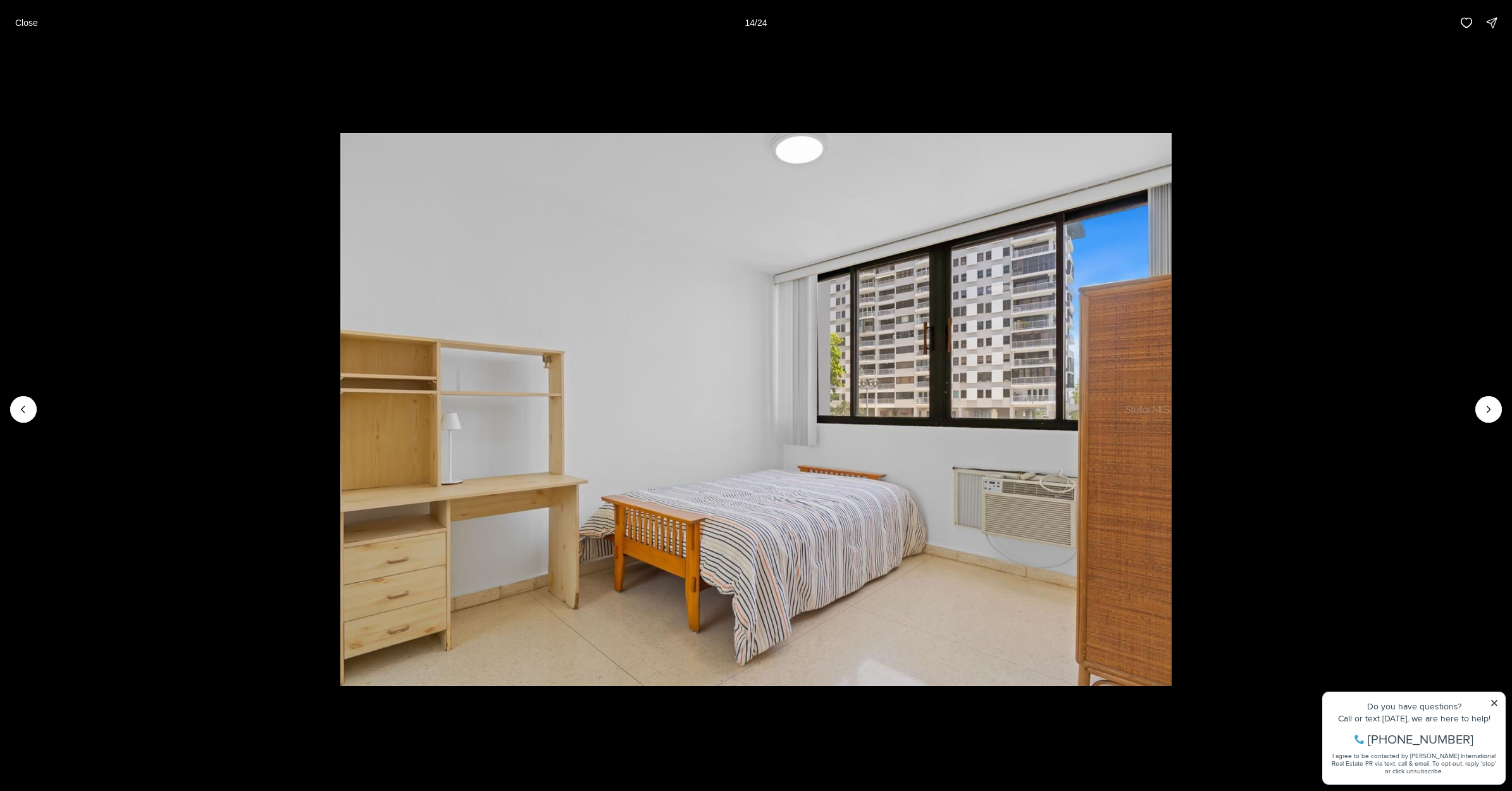
click at [1491, 412] on icon "Next slide" at bounding box center [1488, 409] width 12 height 12
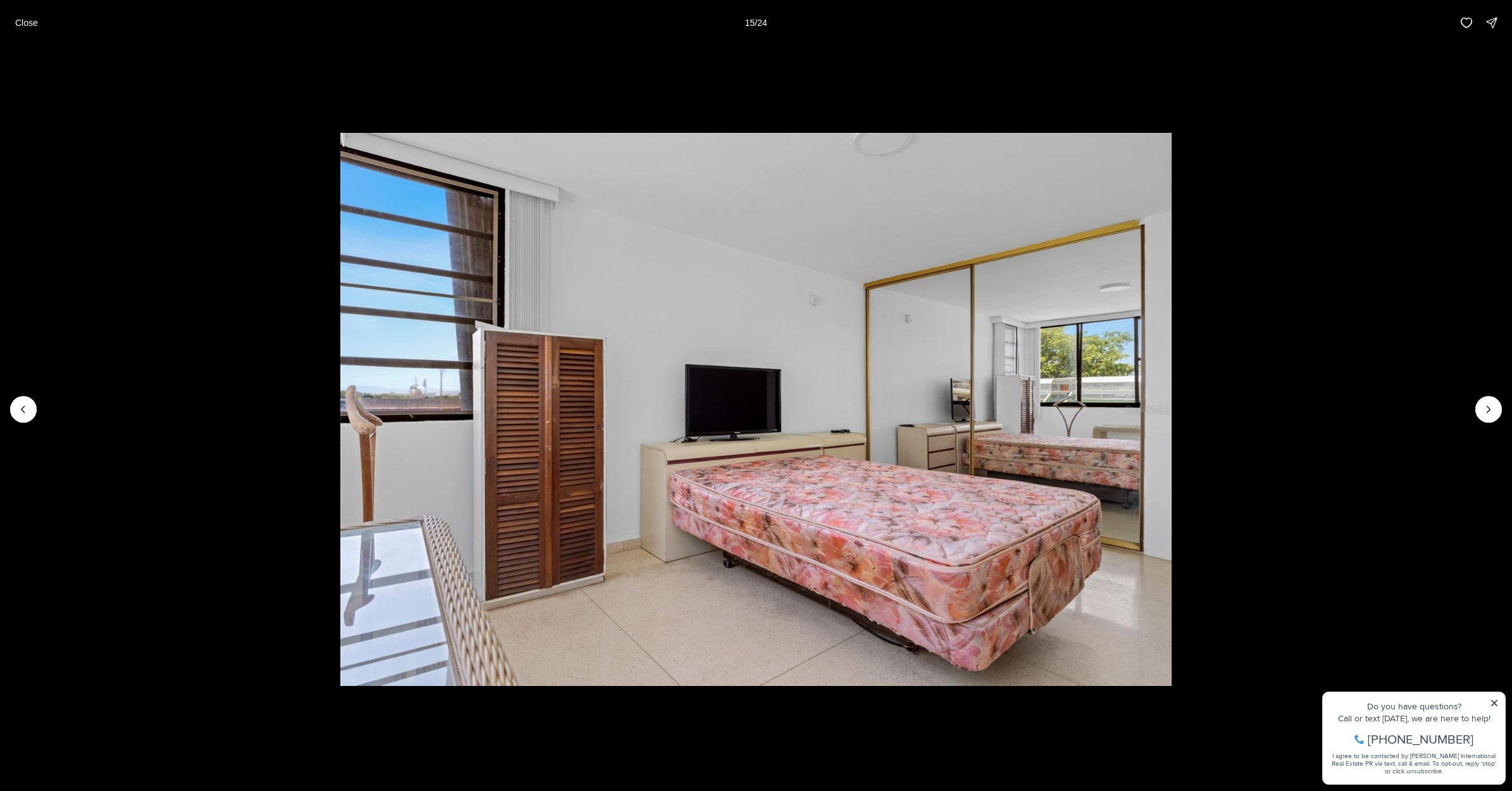
click at [1491, 412] on icon "Next slide" at bounding box center [1488, 409] width 12 height 12
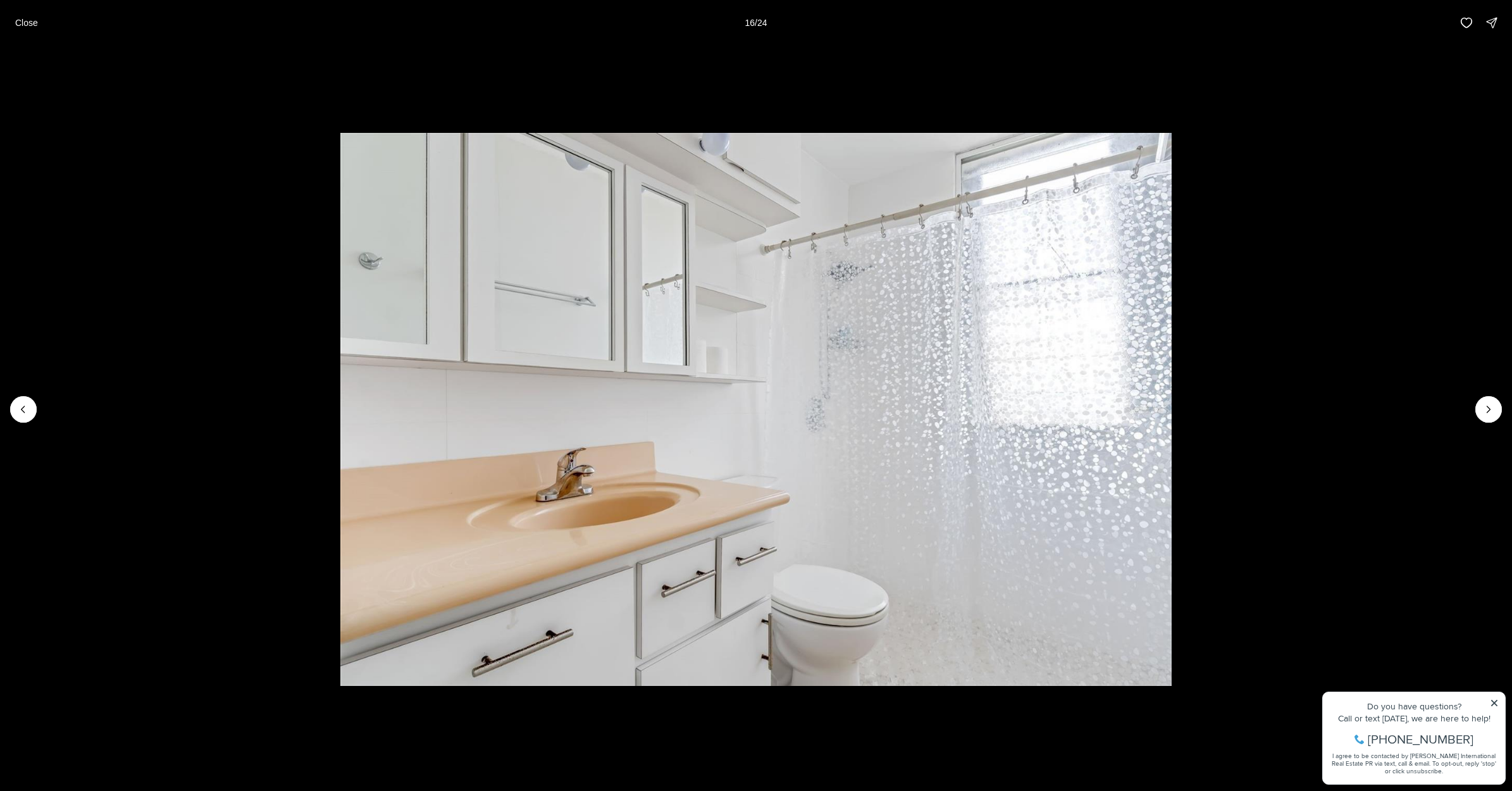
click at [1491, 412] on icon "Next slide" at bounding box center [1488, 409] width 12 height 12
